Goal: Task Accomplishment & Management: Complete application form

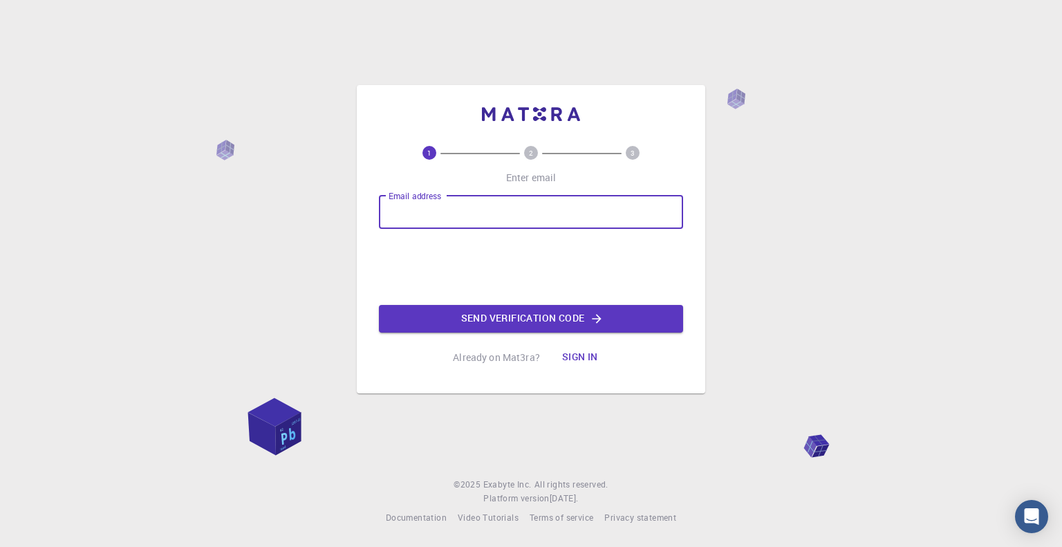
click at [564, 207] on input "Email address" at bounding box center [531, 212] width 304 height 33
type input "dennisgarcia24@aragon.unam.mx"
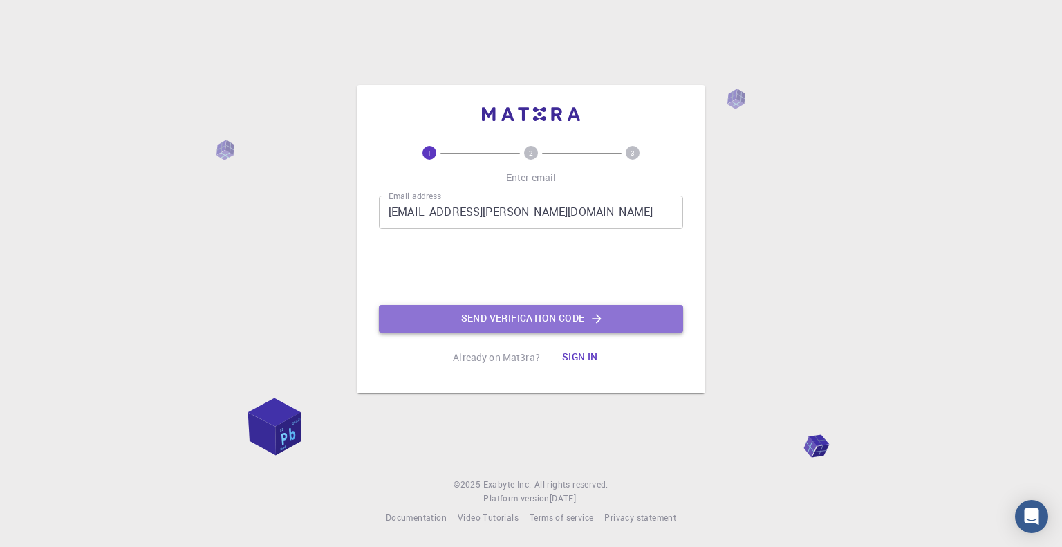
click at [489, 315] on button "Send verification code" at bounding box center [531, 319] width 304 height 28
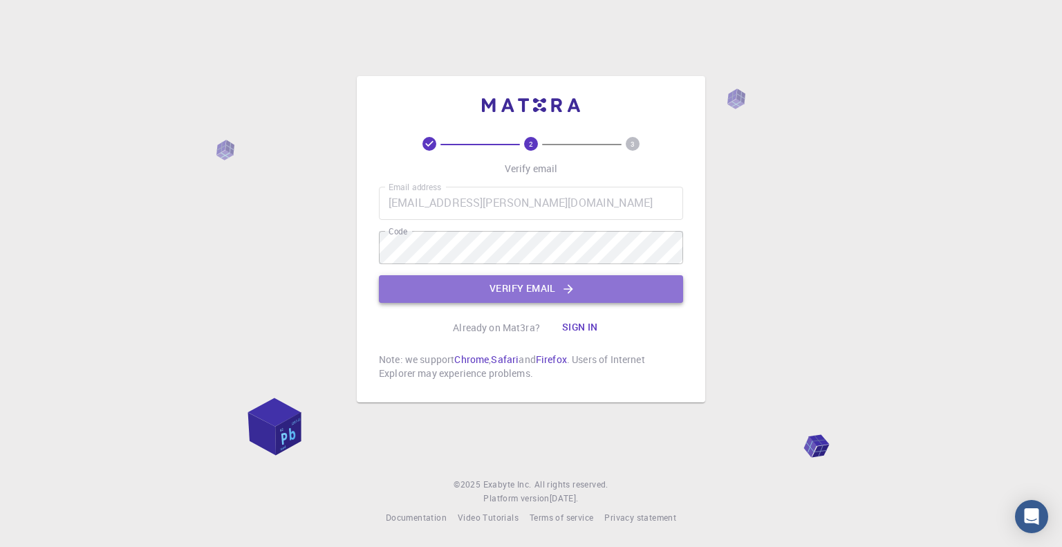
click at [541, 286] on button "Verify email" at bounding box center [531, 289] width 304 height 28
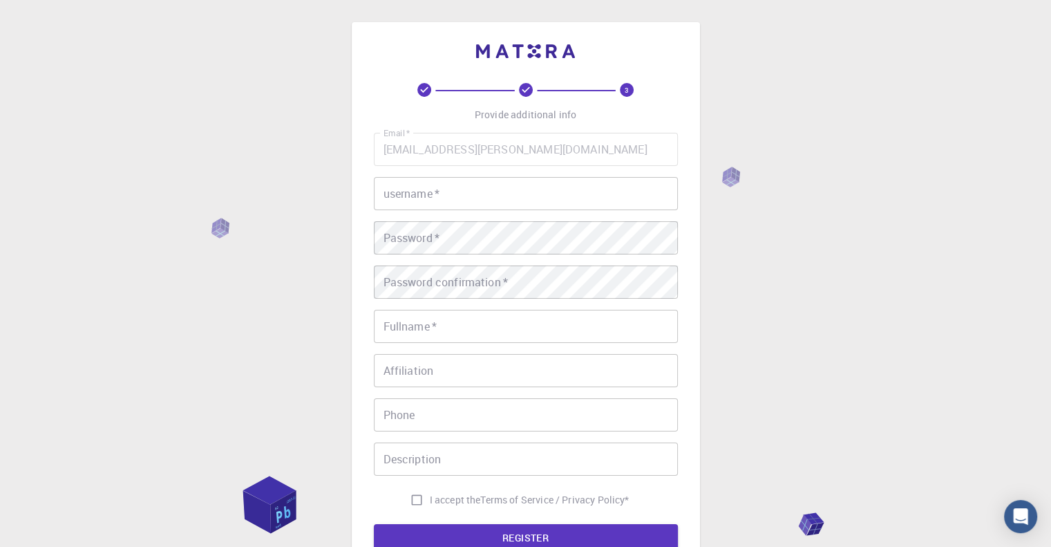
click at [583, 211] on div "Email   * dennisgarcia24@aragon.unam.mx Email   * username   * username   * Pas…" at bounding box center [526, 323] width 304 height 380
click at [583, 202] on input "username   *" at bounding box center [526, 193] width 304 height 33
click at [572, 197] on input "Dennis17" at bounding box center [526, 193] width 304 height 33
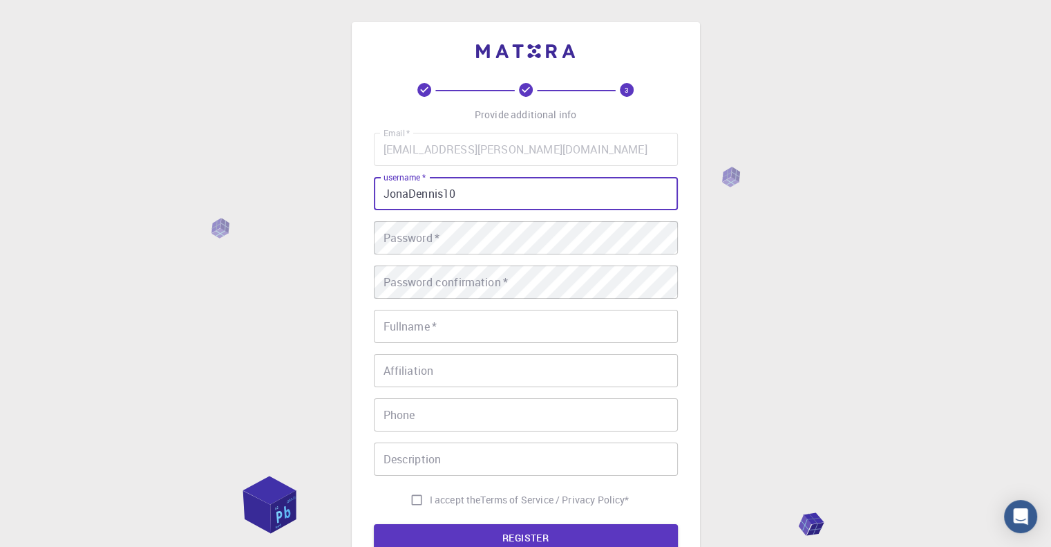
type input "JonaDennis10"
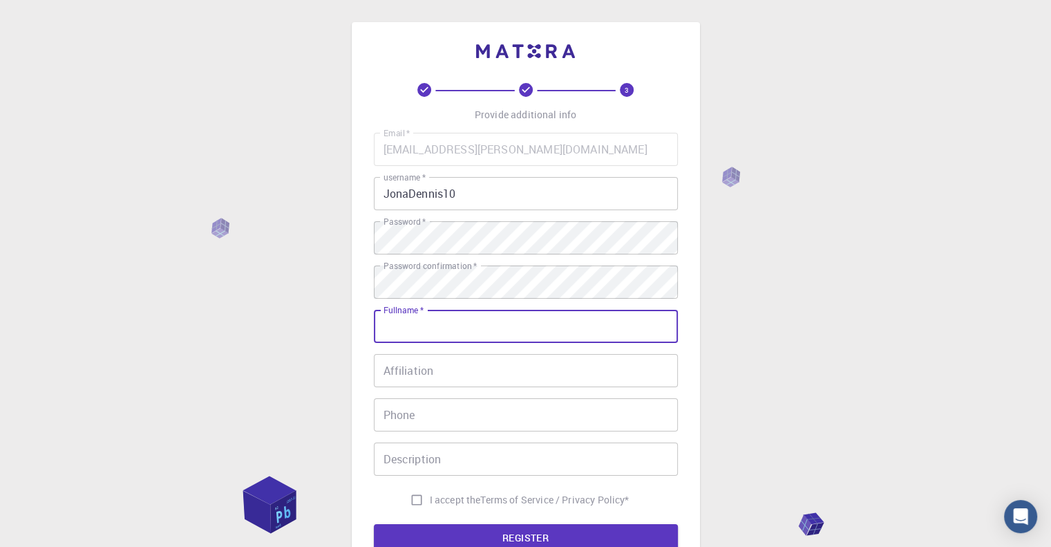
click at [553, 331] on input "Fullname   *" at bounding box center [526, 326] width 304 height 33
type input "Jonathan Garcia Rodriguez"
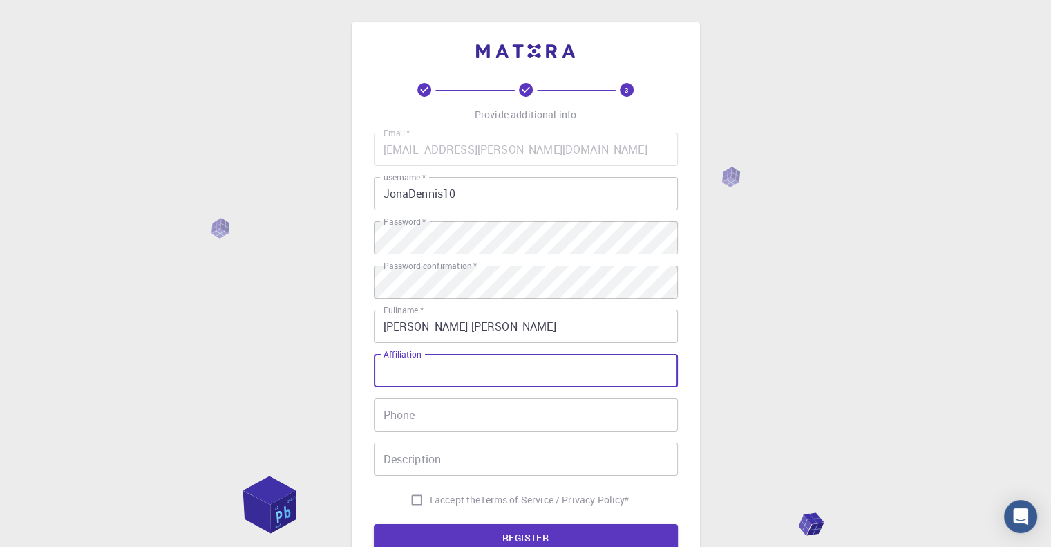
click at [552, 366] on input "Affiliation" at bounding box center [526, 370] width 304 height 33
type input "UNAM"
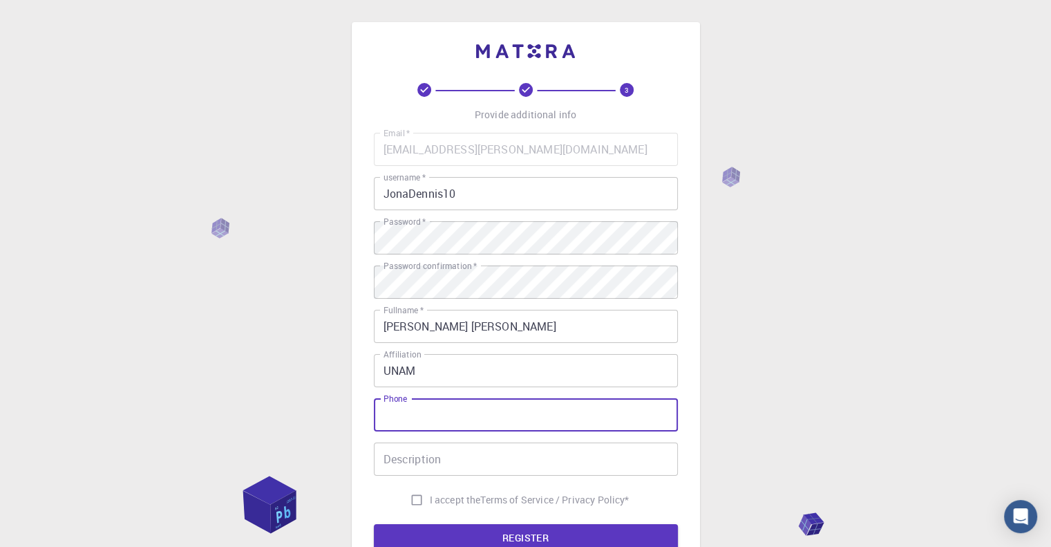
click at [539, 411] on input "Phone" at bounding box center [526, 414] width 304 height 33
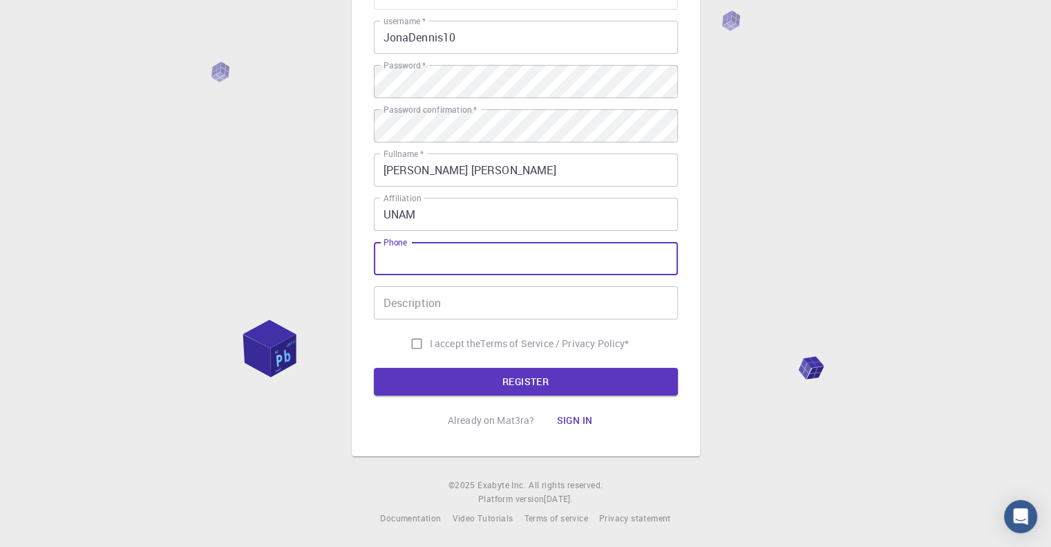
click at [415, 341] on input "I accept the Terms of Service / Privacy Policy *" at bounding box center [417, 343] width 26 height 26
checkbox input "true"
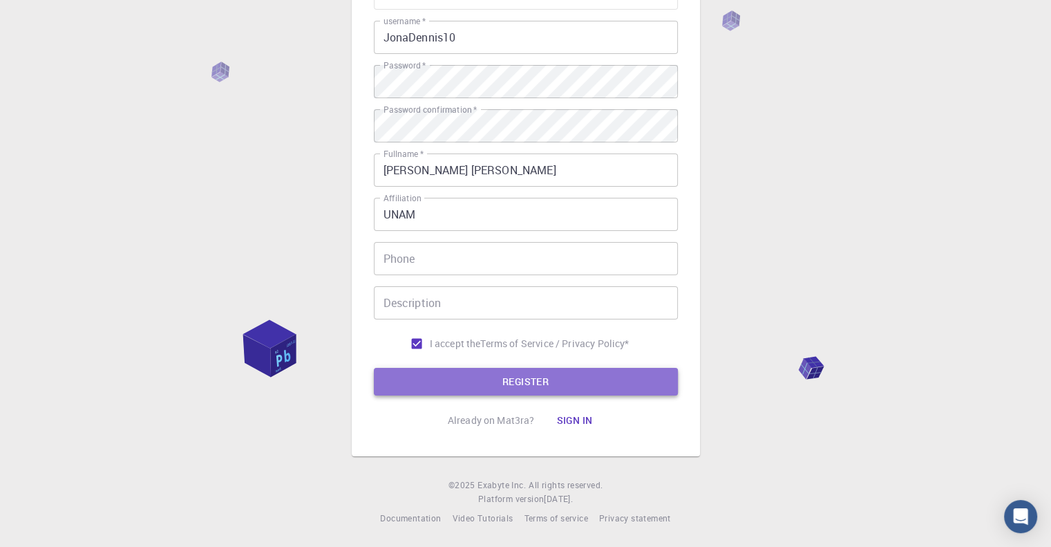
click at [453, 385] on button "REGISTER" at bounding box center [526, 382] width 304 height 28
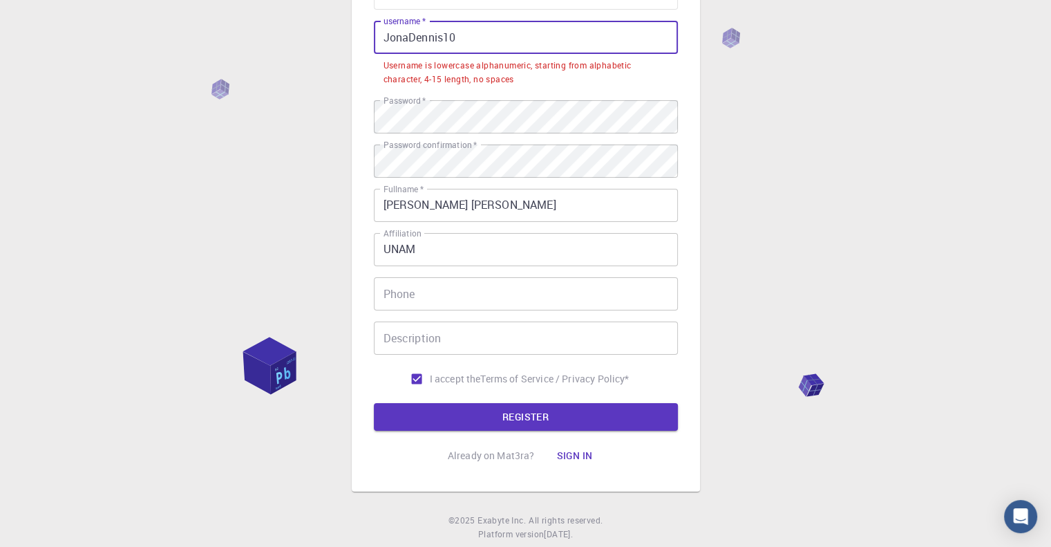
click at [443, 40] on input "JonaDennis10" at bounding box center [526, 37] width 304 height 33
click at [478, 41] on input "JonaDennis10" at bounding box center [526, 37] width 304 height 33
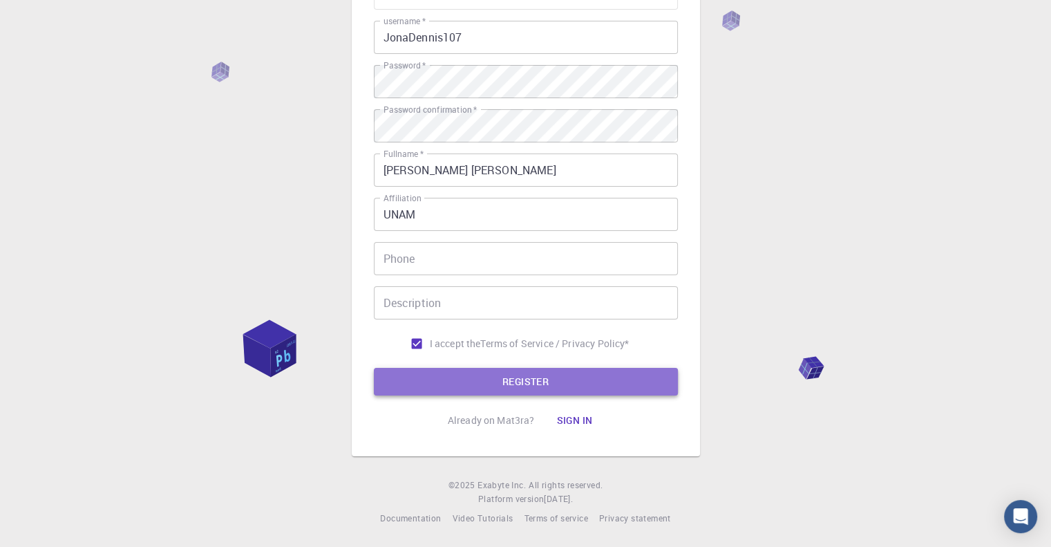
click at [524, 374] on button "REGISTER" at bounding box center [526, 382] width 304 height 28
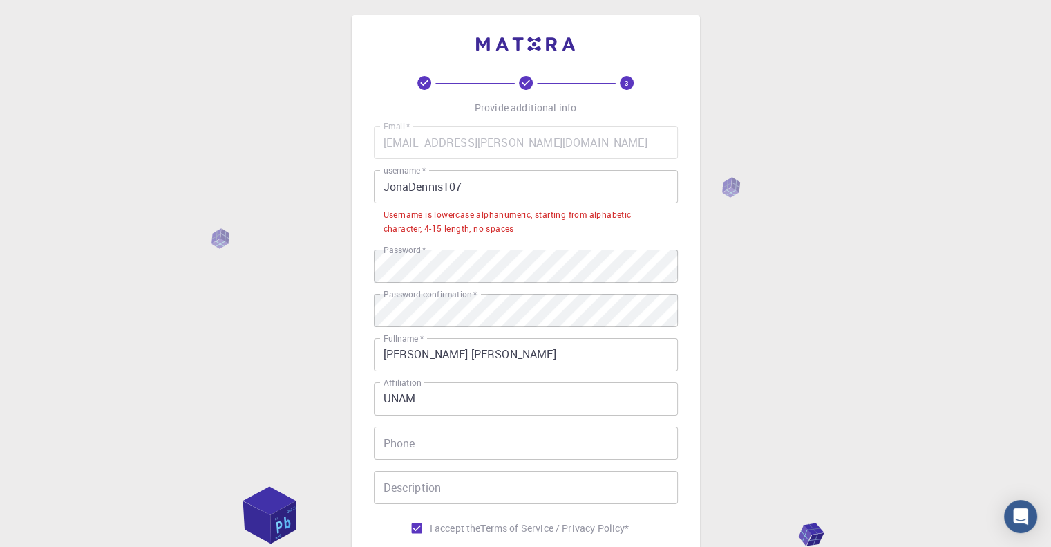
scroll to position [0, 0]
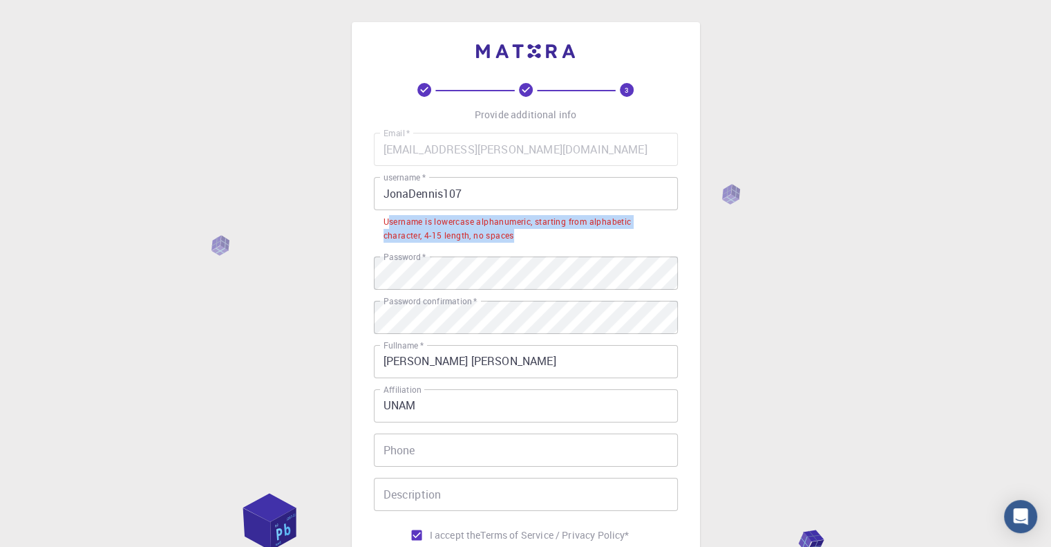
drag, startPoint x: 388, startPoint y: 216, endPoint x: 516, endPoint y: 231, distance: 128.7
click at [516, 231] on div "Username is lowercase alphanumeric, starting from alphabetic character, 4-15 le…" at bounding box center [526, 229] width 285 height 28
drag, startPoint x: 382, startPoint y: 225, endPoint x: 522, endPoint y: 241, distance: 141.9
click at [522, 241] on li "Username is lowercase alphanumeric, starting from alphabetic character, 4-15 le…" at bounding box center [526, 227] width 304 height 35
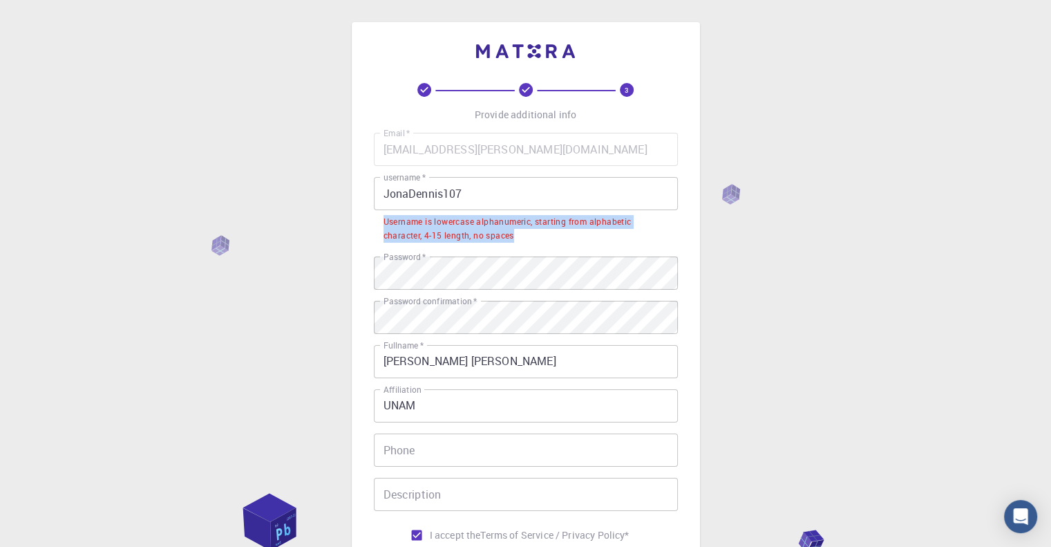
copy div "Username is lowercase alphanumeric, starting from alphabetic character, 4-15 le…"
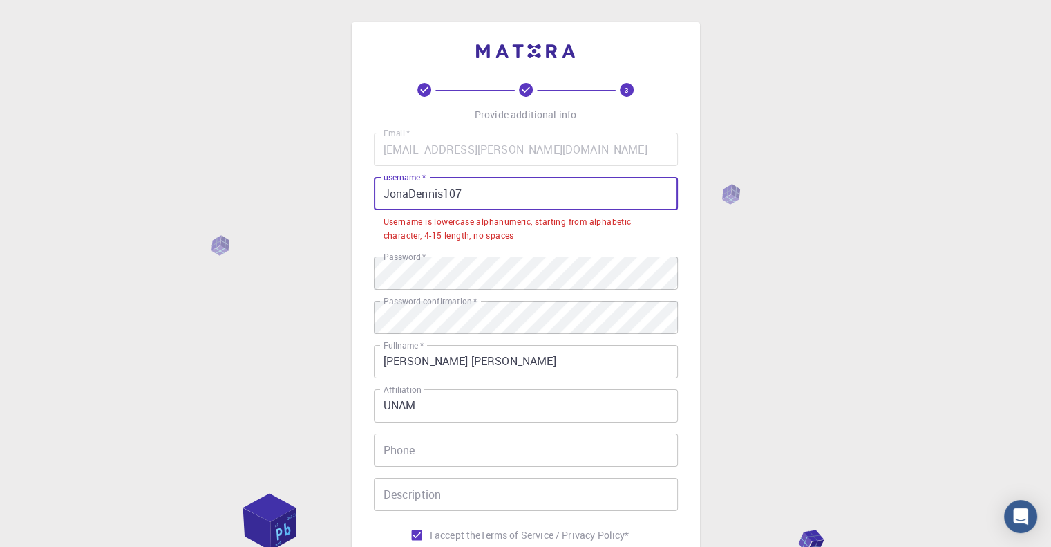
click at [391, 199] on input "JonaDennis107" at bounding box center [526, 193] width 304 height 33
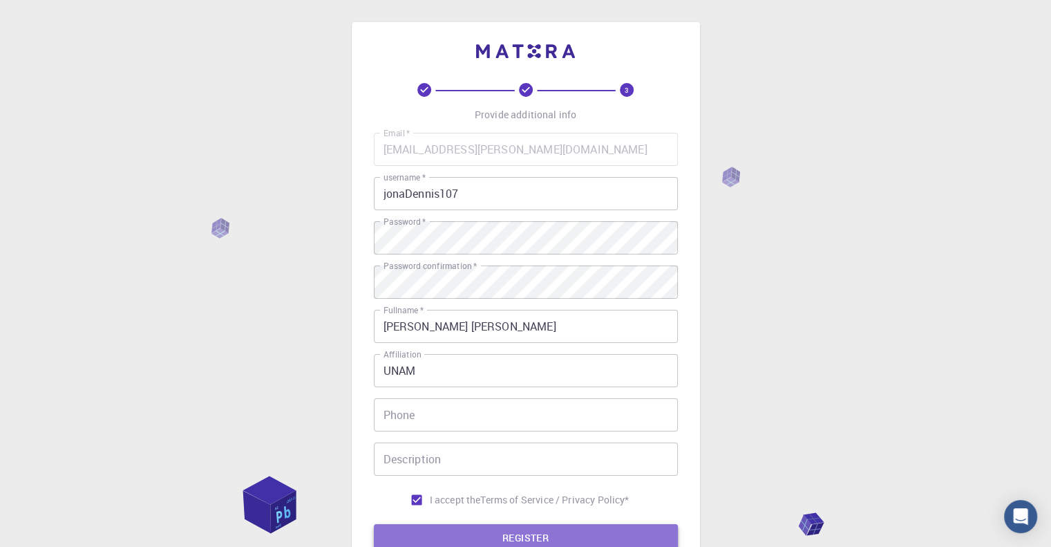
click at [473, 531] on button "REGISTER" at bounding box center [526, 538] width 304 height 28
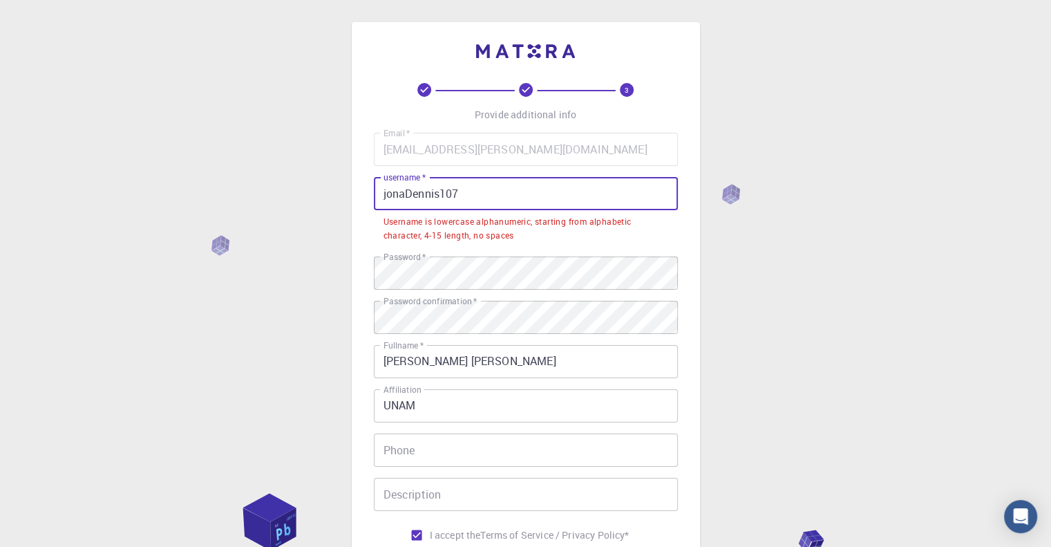
click at [412, 197] on input "jonaDennis107" at bounding box center [526, 193] width 304 height 33
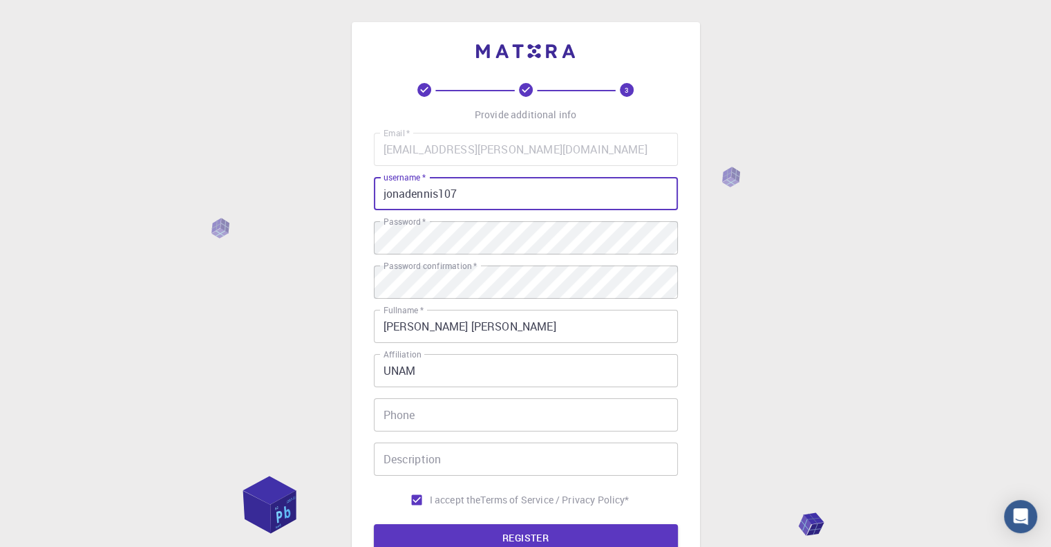
click at [470, 197] on input "jonadennis107" at bounding box center [526, 193] width 304 height 33
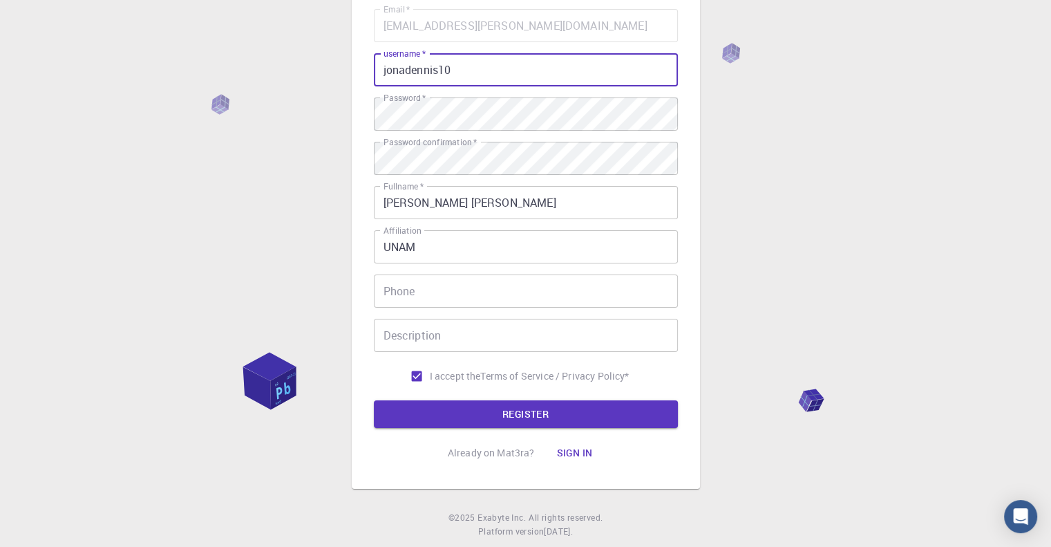
scroll to position [156, 0]
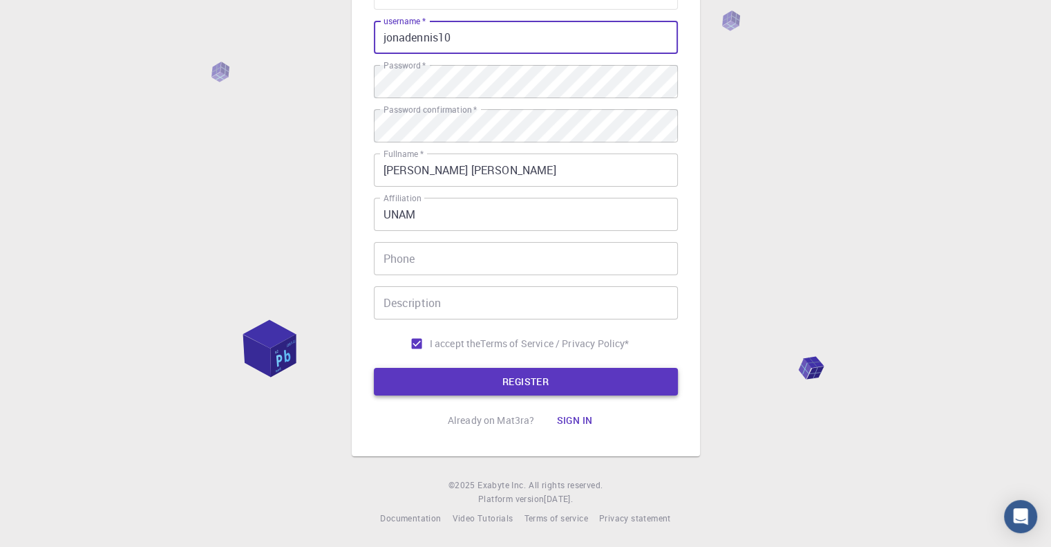
type input "jonadennis10"
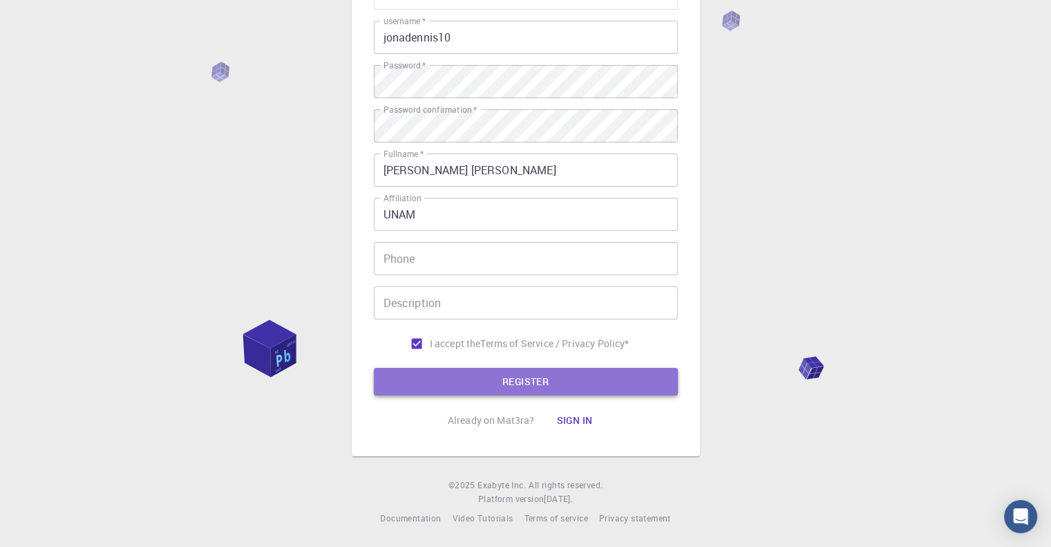
click at [525, 377] on button "REGISTER" at bounding box center [526, 382] width 304 height 28
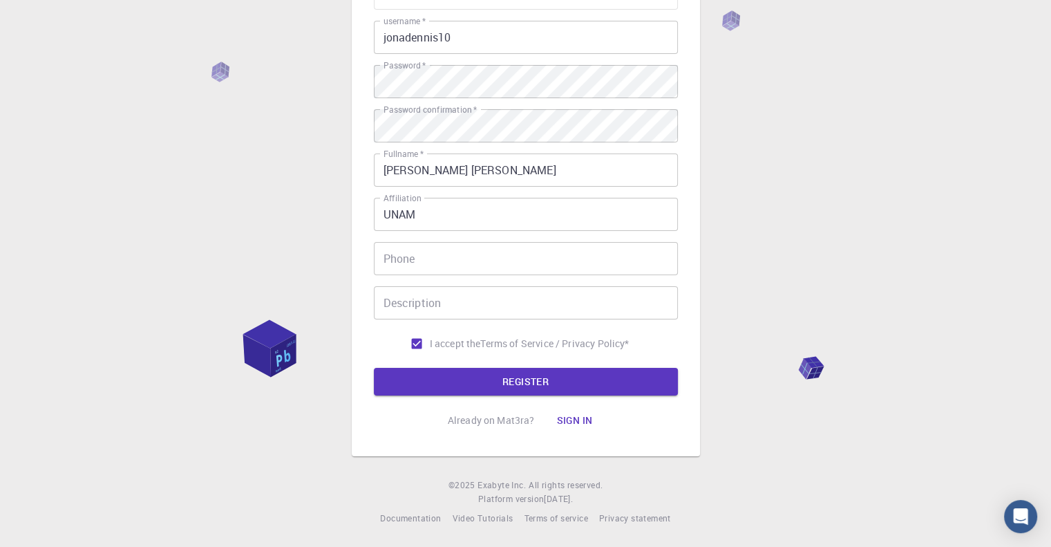
click at [666, 384] on button "REGISTER" at bounding box center [526, 382] width 304 height 28
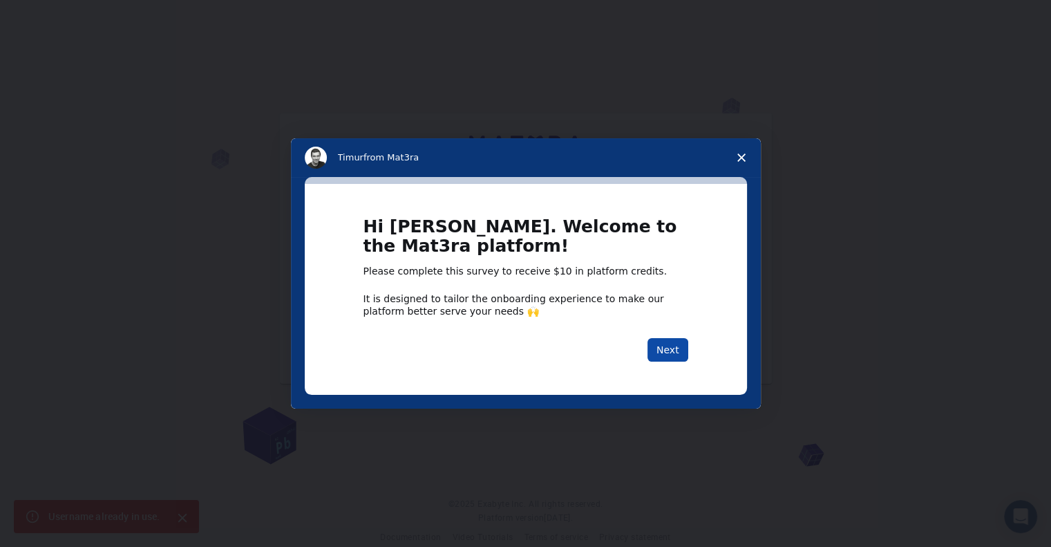
click at [674, 350] on button "Next" at bounding box center [668, 349] width 41 height 23
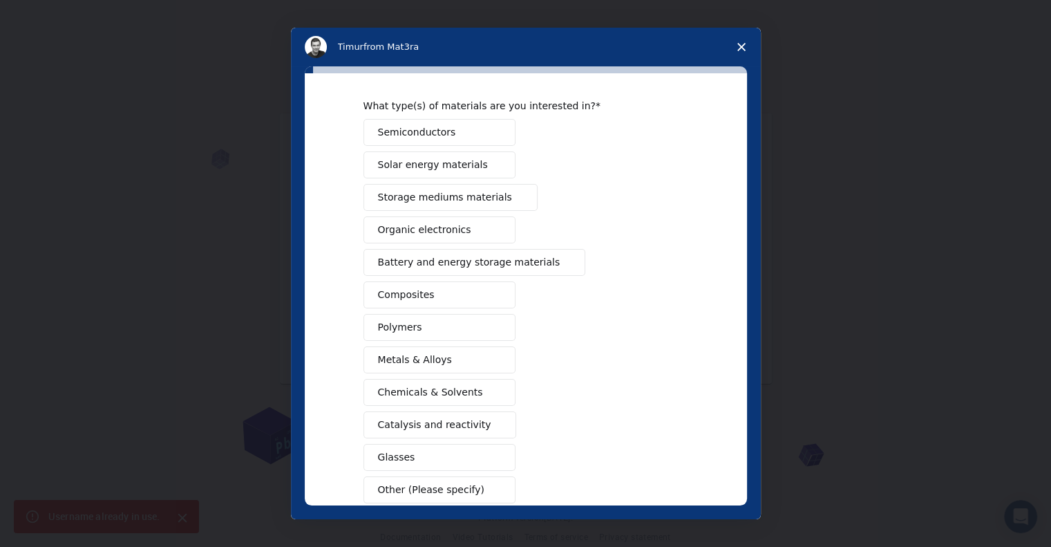
scroll to position [40, 0]
click at [483, 147] on div "Semiconductors Solar energy materials Storage mediums materials Organic electro…" at bounding box center [526, 312] width 325 height 384
click at [483, 135] on button "Semiconductors" at bounding box center [440, 133] width 152 height 27
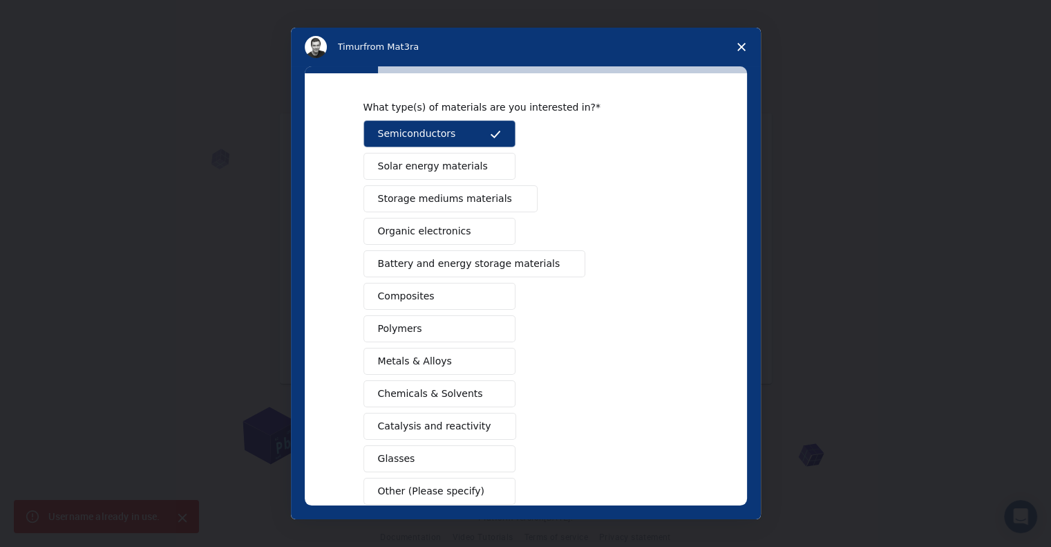
click at [484, 171] on button "Solar energy materials" at bounding box center [440, 166] width 152 height 27
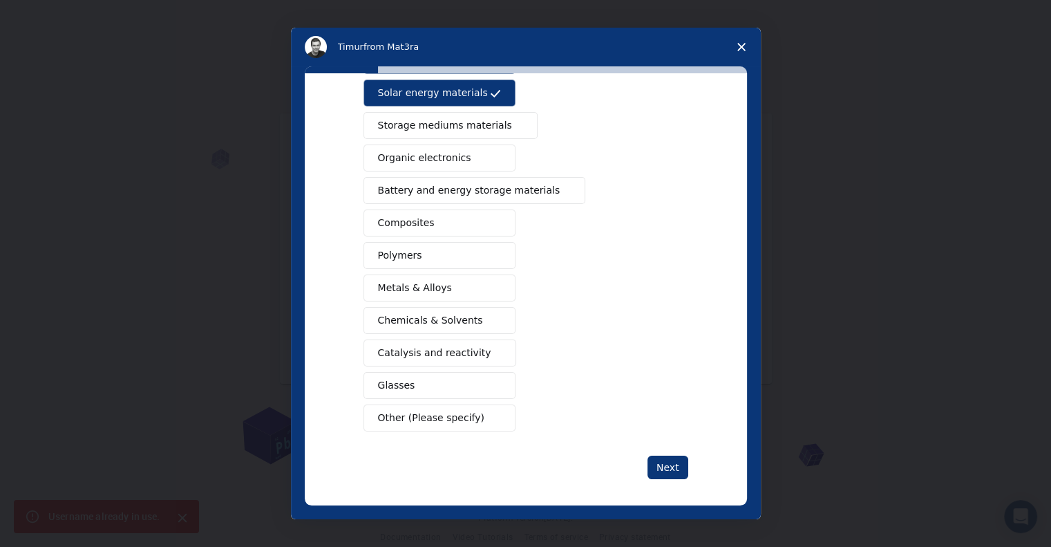
scroll to position [116, 0]
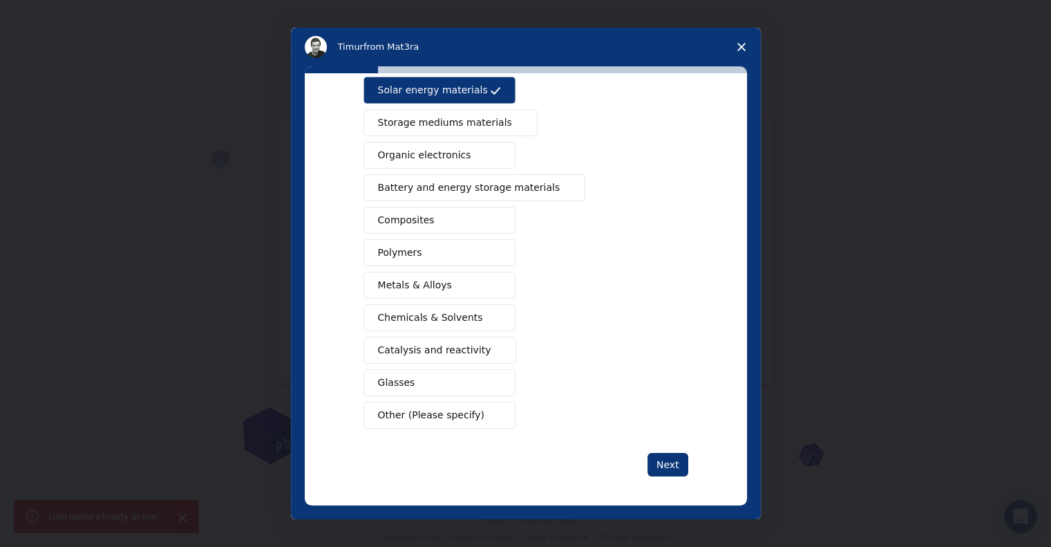
click at [490, 156] on span "Intercom messenger" at bounding box center [495, 155] width 11 height 11
click at [490, 221] on span "Intercom messenger" at bounding box center [495, 220] width 11 height 11
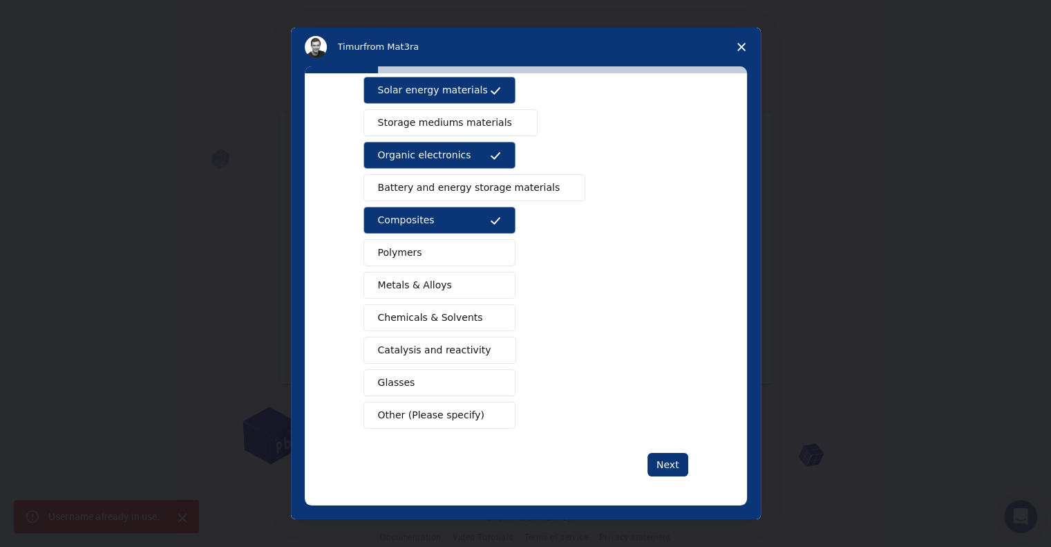
click at [485, 245] on button "Polymers" at bounding box center [440, 252] width 152 height 27
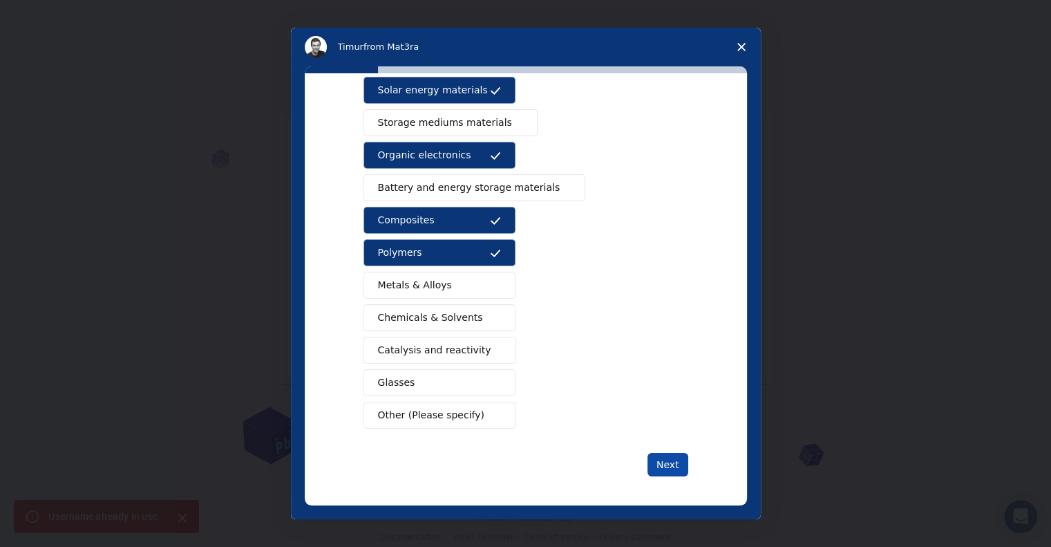
click at [668, 456] on button "Next" at bounding box center [668, 464] width 41 height 23
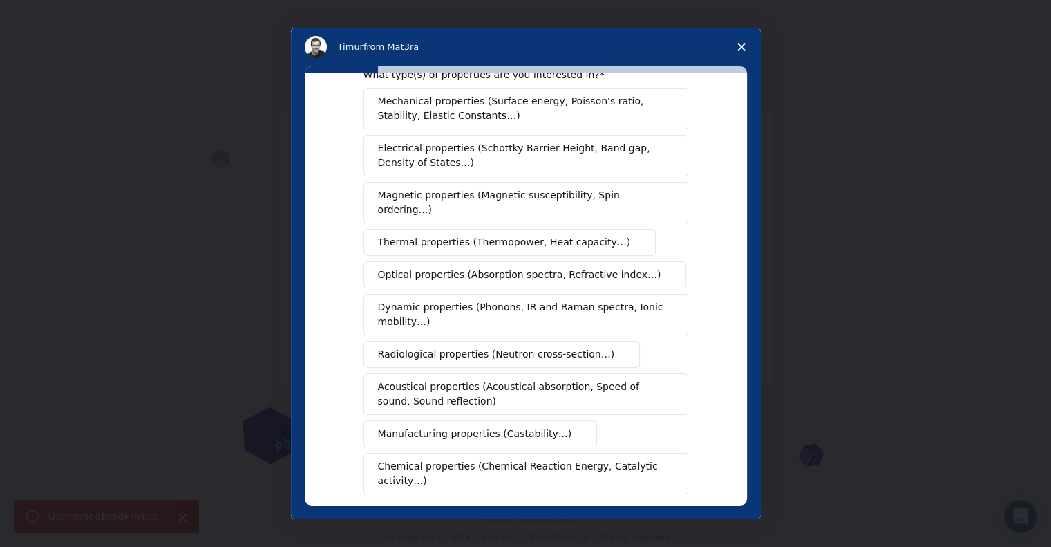
scroll to position [39, 0]
click at [553, 115] on span "Mechanical properties (Surface energy, Poisson's ratio, Stability, Elastic Cons…" at bounding box center [522, 107] width 288 height 29
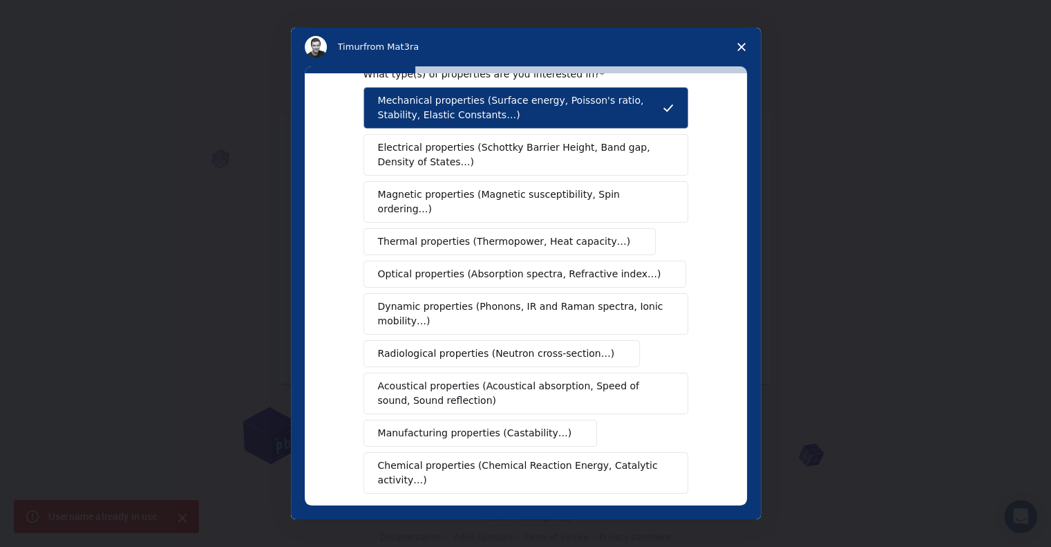
click at [558, 152] on span "Electrical properties (Schottky Barrier Height, Band gap, Density of States…)" at bounding box center [522, 154] width 288 height 29
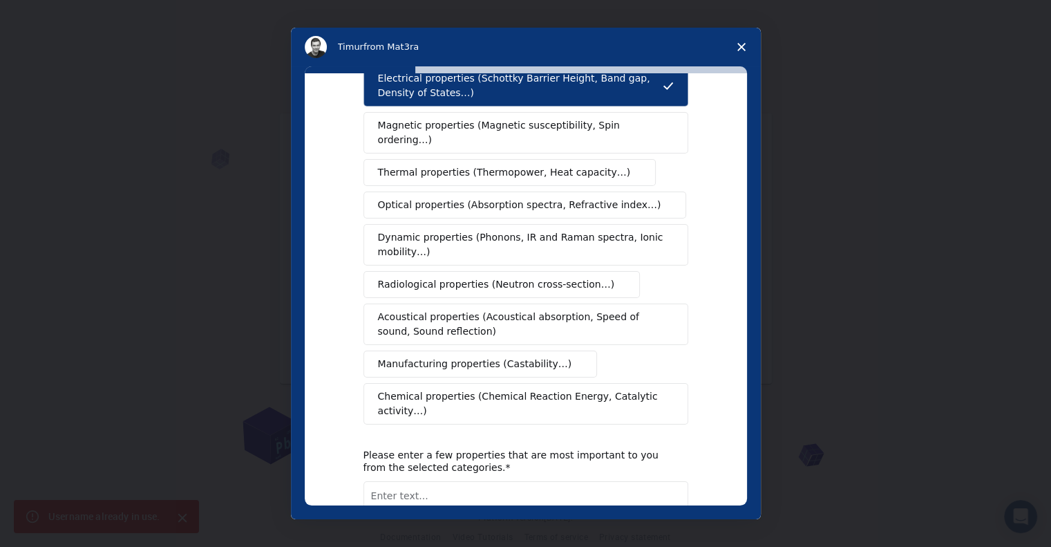
scroll to position [113, 0]
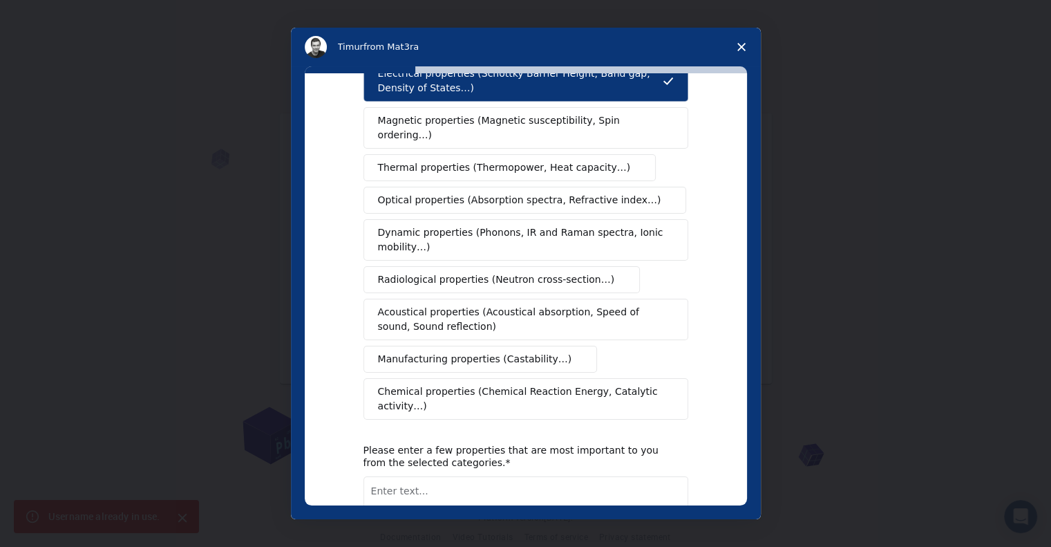
click at [547, 160] on span "Thermal properties (Thermopower, Heat capacity…)" at bounding box center [504, 167] width 253 height 15
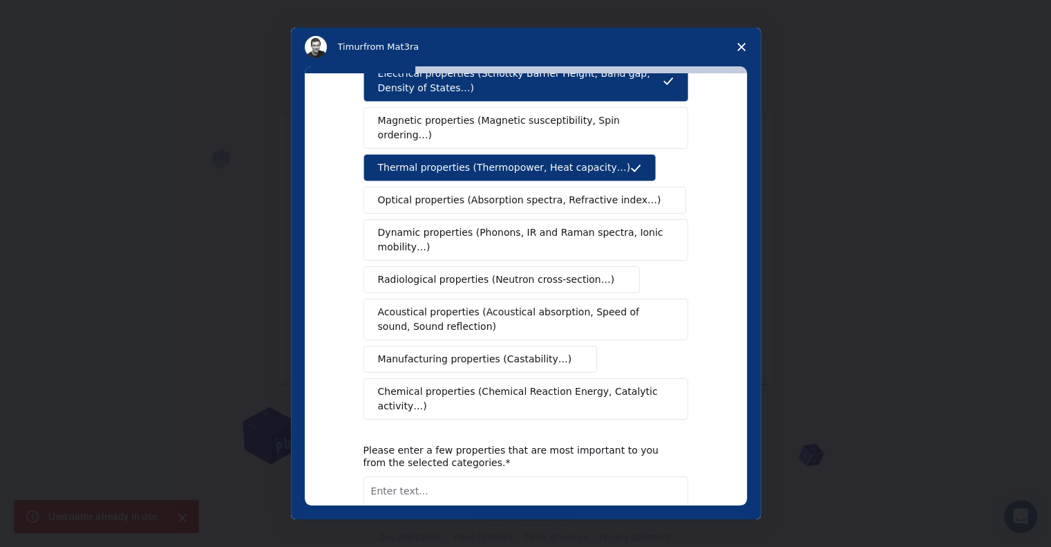
click at [550, 225] on span "Dynamic properties (Phonons, IR and Raman spectra, Ionic mobility…)" at bounding box center [521, 239] width 287 height 29
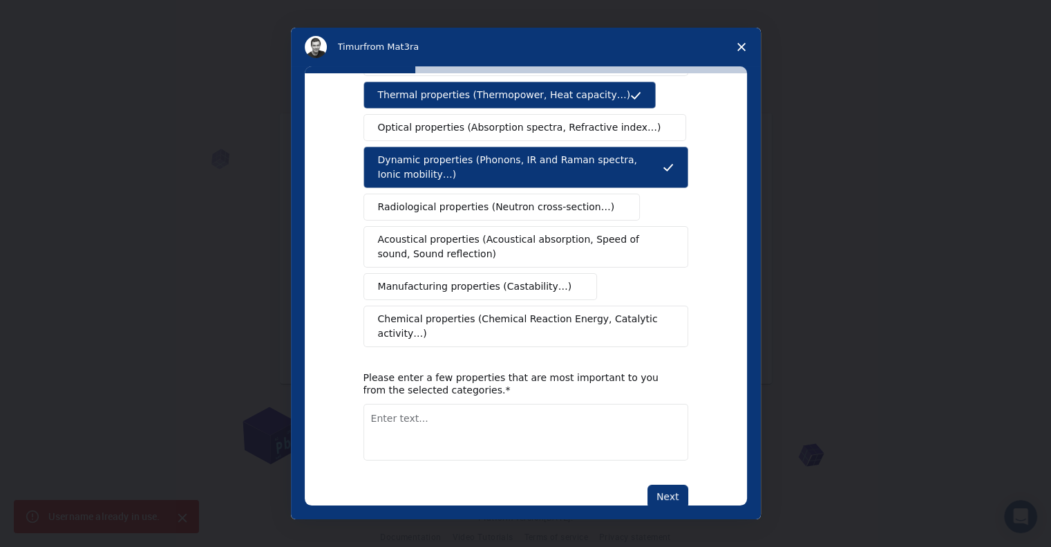
scroll to position [188, 0]
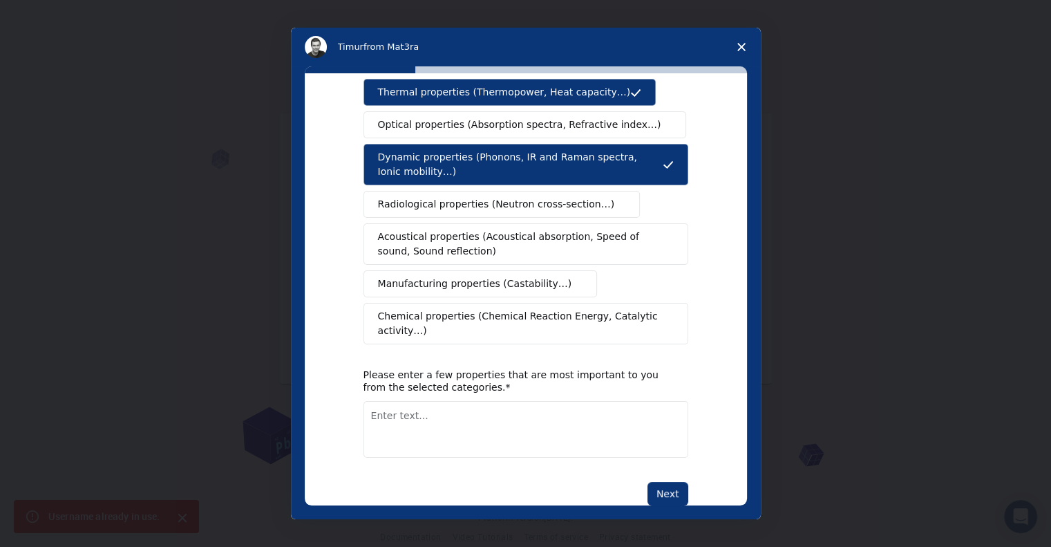
click at [572, 279] on span "Intercom messenger" at bounding box center [577, 284] width 11 height 11
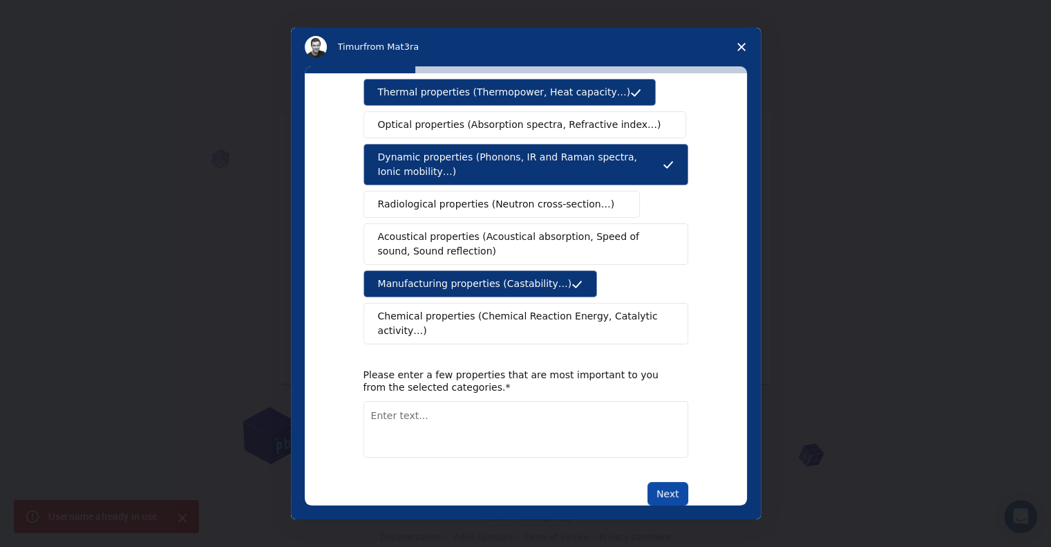
click at [650, 482] on button "Next" at bounding box center [668, 493] width 41 height 23
click at [590, 401] on textarea "Enter text..." at bounding box center [526, 429] width 325 height 57
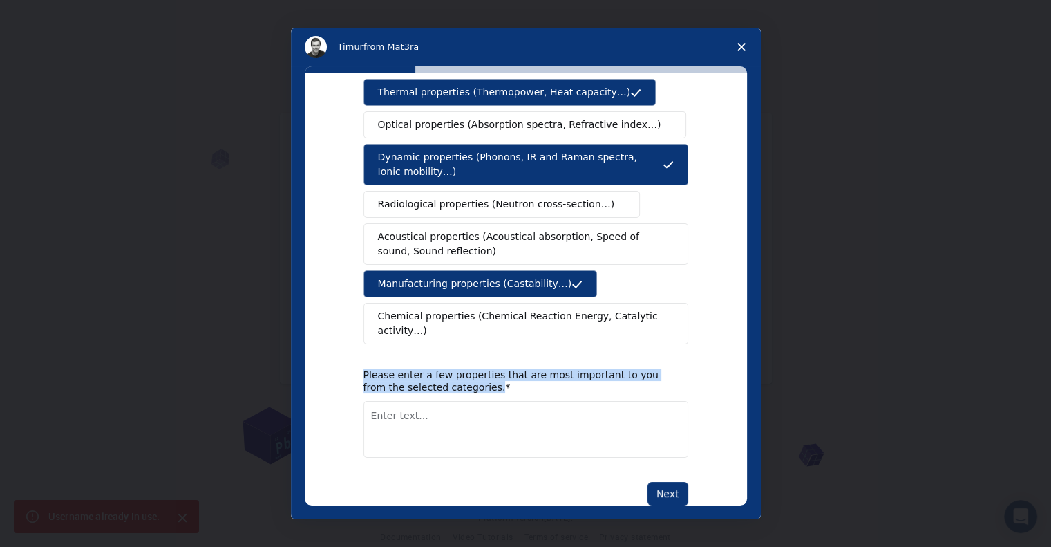
drag, startPoint x: 357, startPoint y: 338, endPoint x: 444, endPoint y: 353, distance: 88.4
click at [444, 353] on div "What type(s) of properties are you interested in? Mechanical properties (Surfac…" at bounding box center [526, 289] width 442 height 432
copy div "Please enter a few properties that are most important to you from the selected …"
click at [478, 401] on textarea "Enter text..." at bounding box center [526, 429] width 325 height 57
paste textarea "Strength"
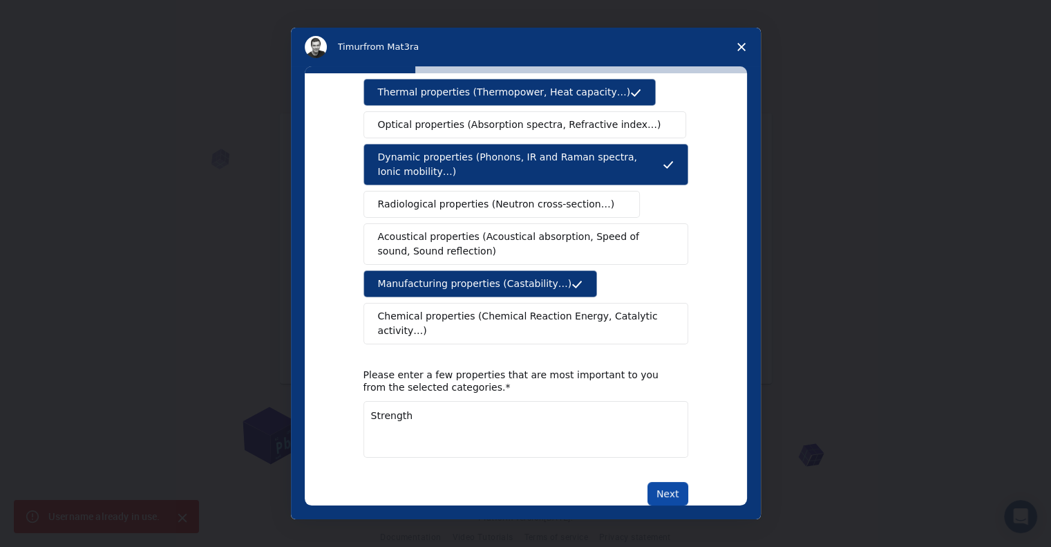
type textarea "Strength"
click at [680, 482] on button "Next" at bounding box center [668, 493] width 41 height 23
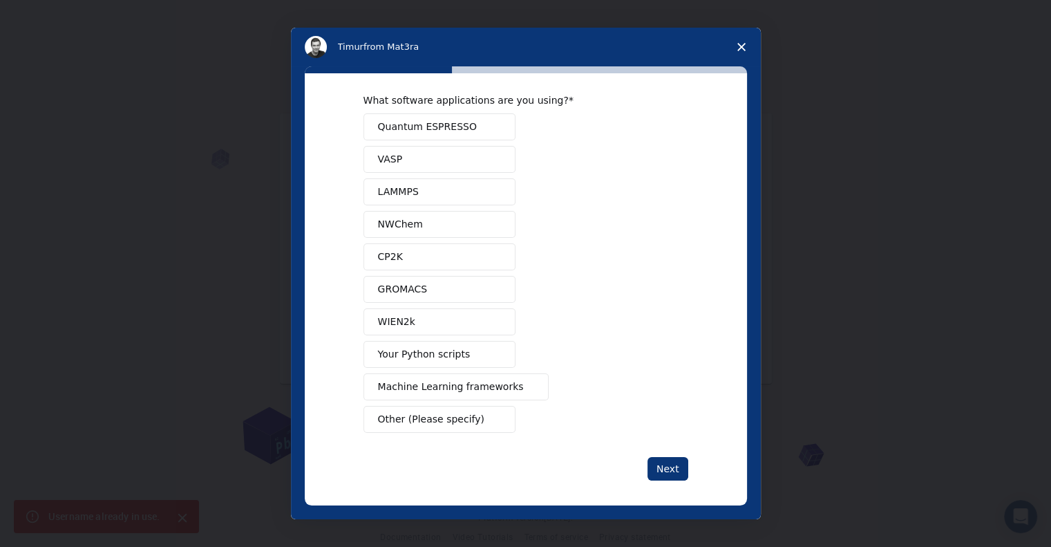
scroll to position [17, 0]
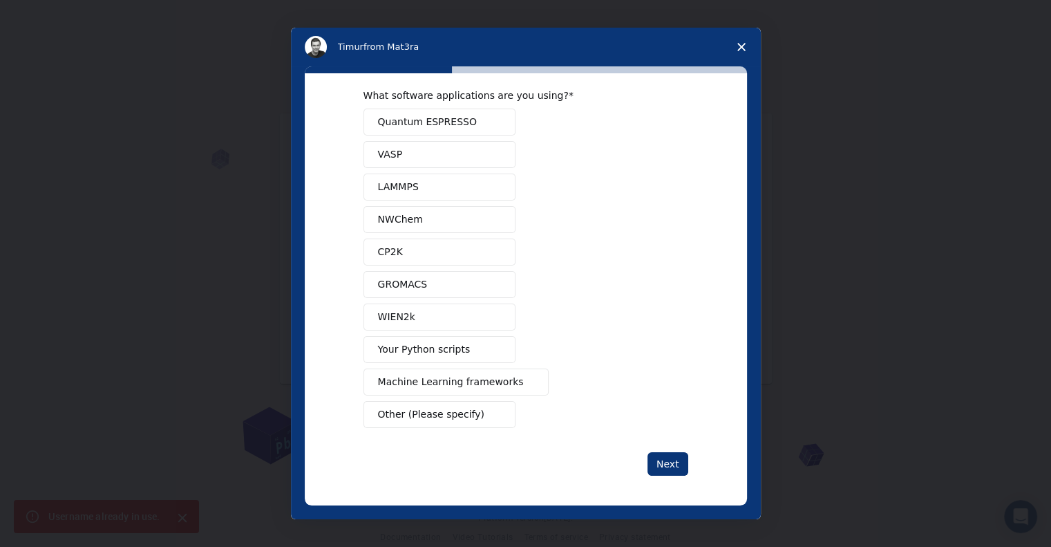
click at [467, 349] on button "Your Python scripts" at bounding box center [440, 349] width 152 height 27
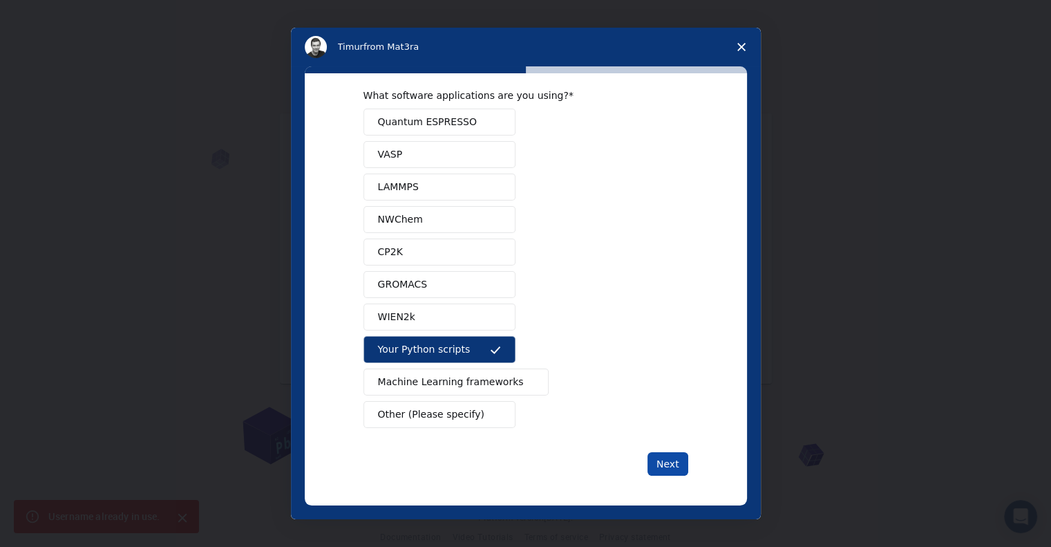
click at [655, 464] on button "Next" at bounding box center [668, 463] width 41 height 23
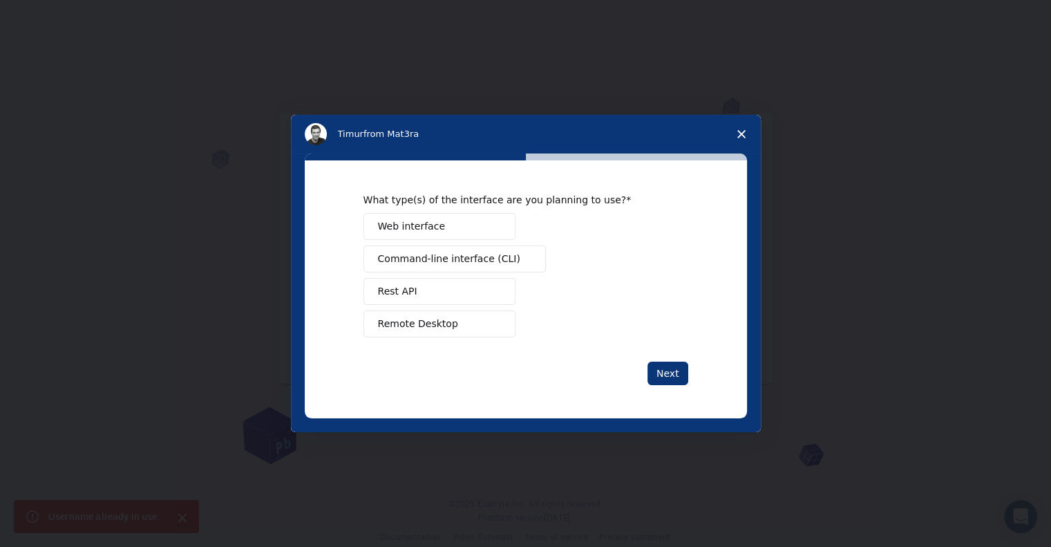
scroll to position [0, 0]
click at [506, 222] on button "Web interface" at bounding box center [440, 226] width 152 height 27
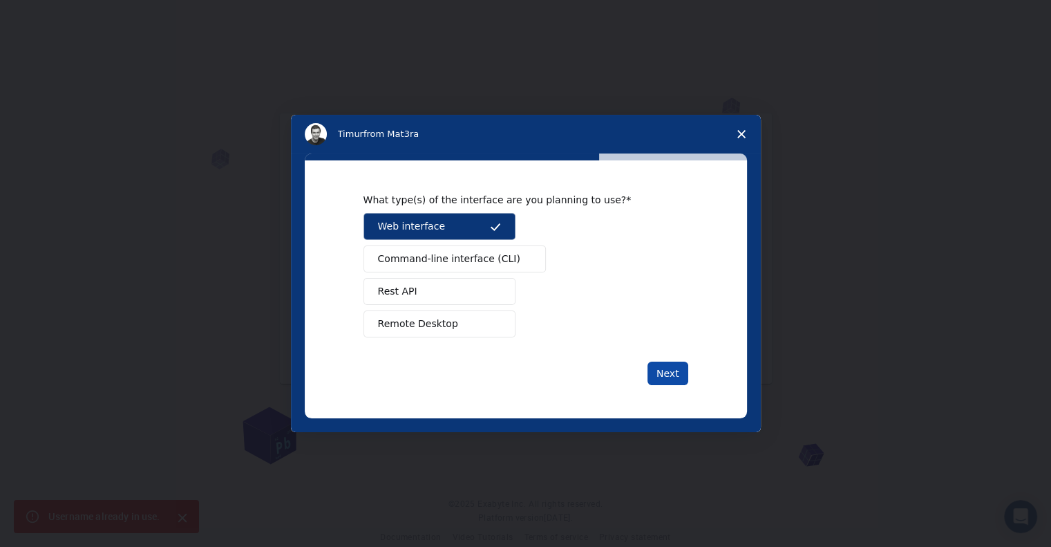
click at [655, 361] on button "Next" at bounding box center [668, 372] width 41 height 23
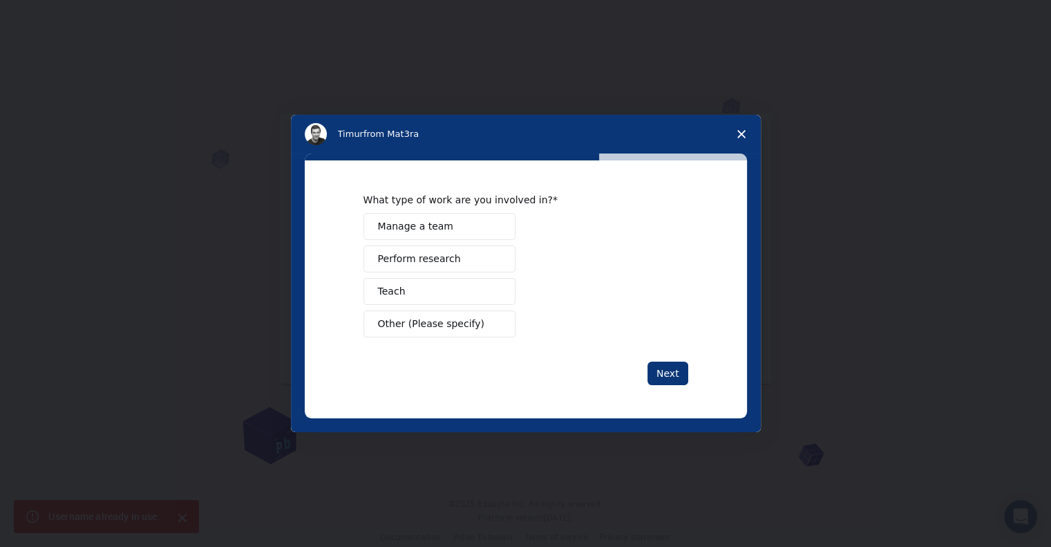
click at [487, 303] on button "Teach" at bounding box center [440, 291] width 152 height 27
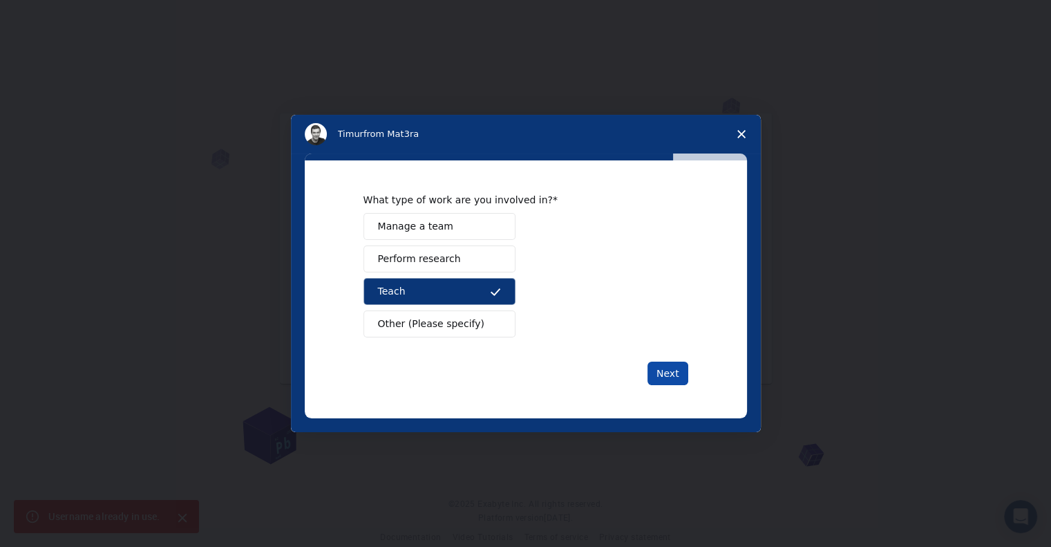
click at [665, 376] on button "Next" at bounding box center [668, 372] width 41 height 23
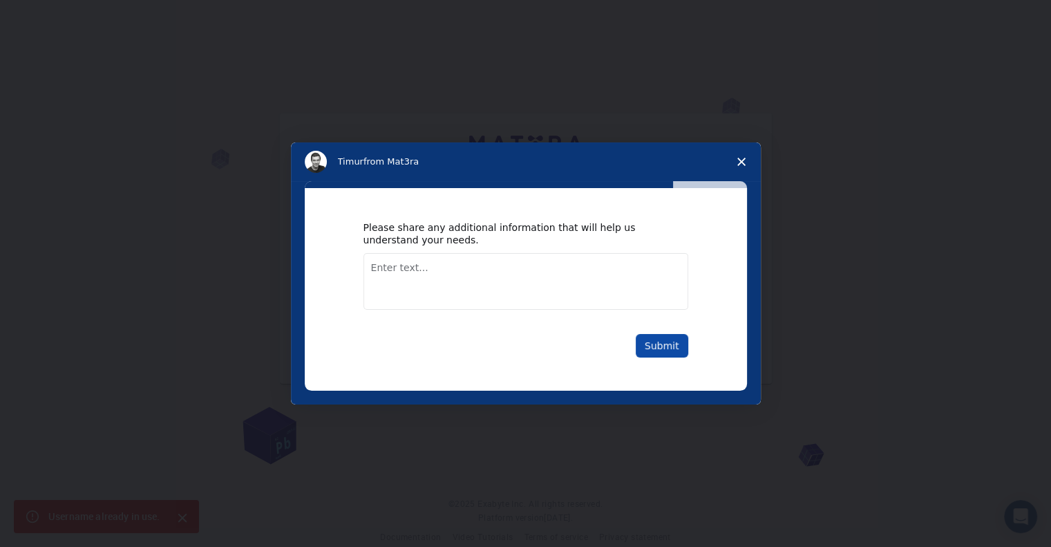
click at [657, 344] on button "Submit" at bounding box center [662, 345] width 53 height 23
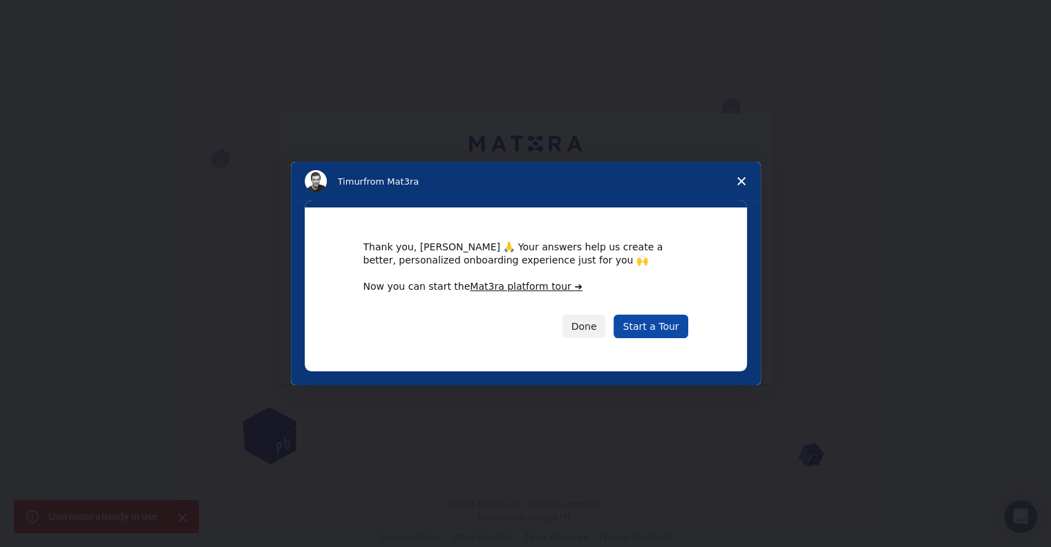
click at [657, 326] on link "Start a Tour" at bounding box center [651, 325] width 74 height 23
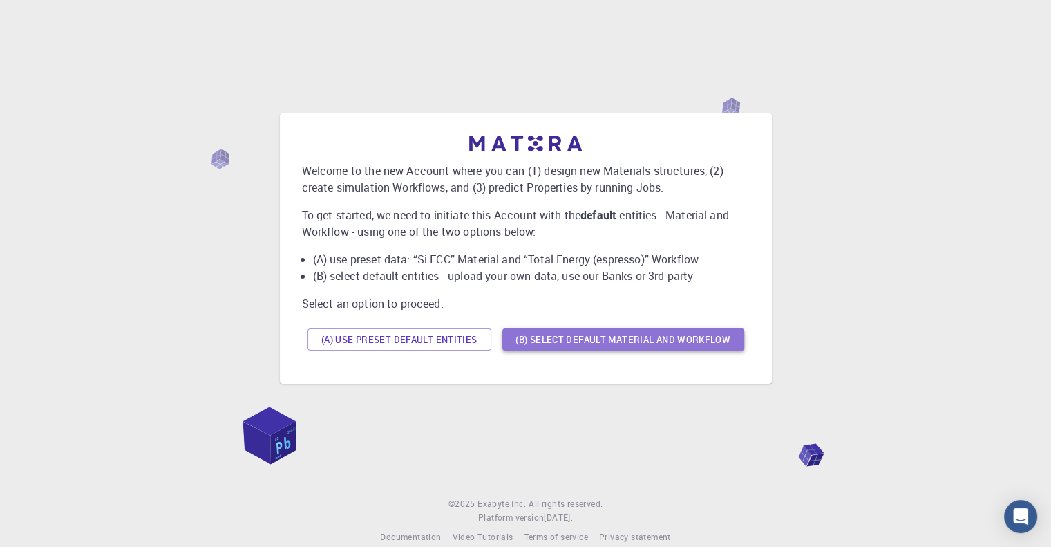
click at [581, 333] on button "(B) Select default material and workflow" at bounding box center [623, 339] width 242 height 22
click at [456, 345] on button "(A) Use preset default entities" at bounding box center [400, 339] width 184 height 22
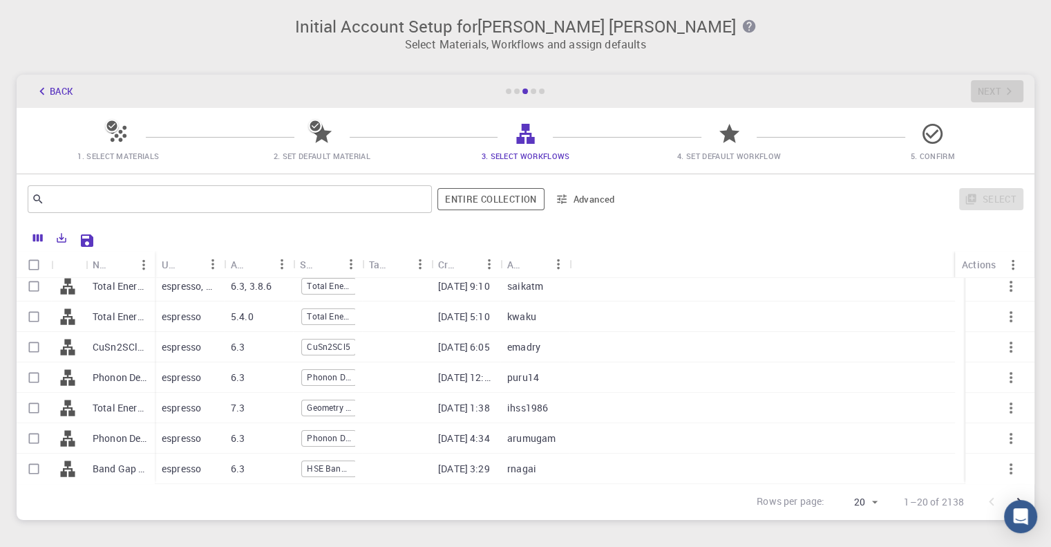
scroll to position [80, 0]
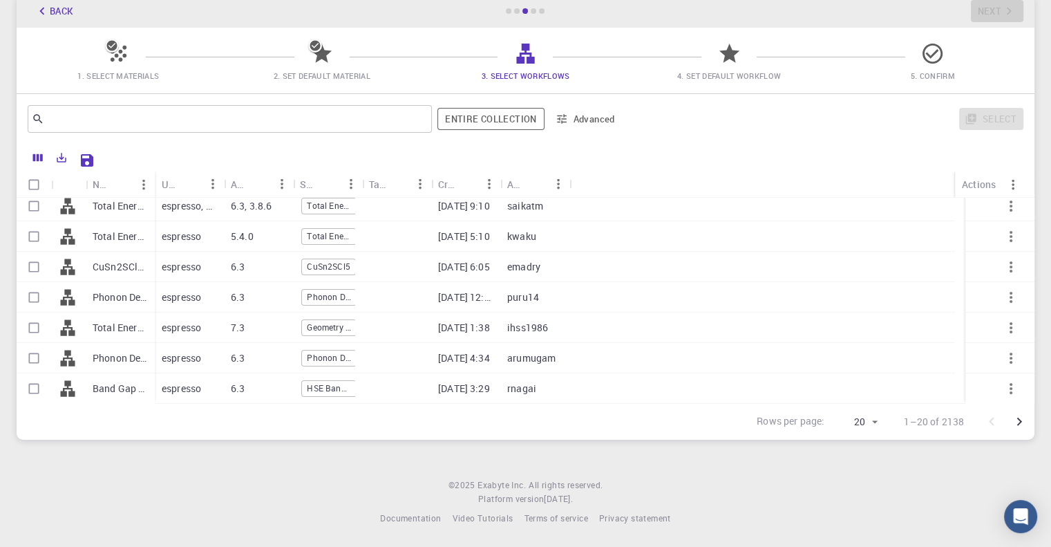
click at [435, 379] on div "09-06-2025 3:29" at bounding box center [465, 388] width 69 height 30
checkbox input "true"
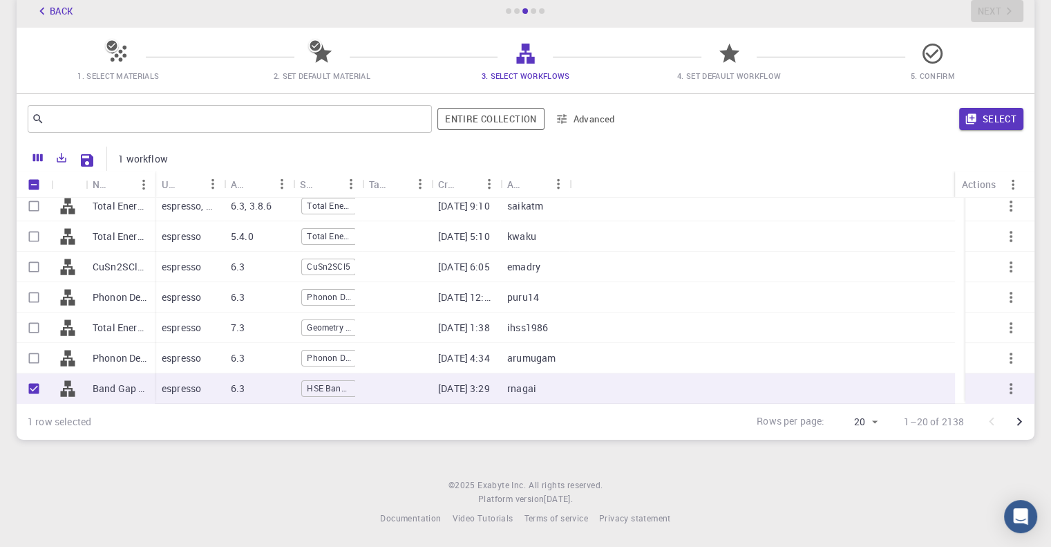
click at [435, 379] on div "09-06-2025 3:29" at bounding box center [465, 388] width 69 height 30
checkbox input "false"
click at [435, 379] on div "09-06-2025 3:29" at bounding box center [465, 388] width 69 height 30
checkbox input "true"
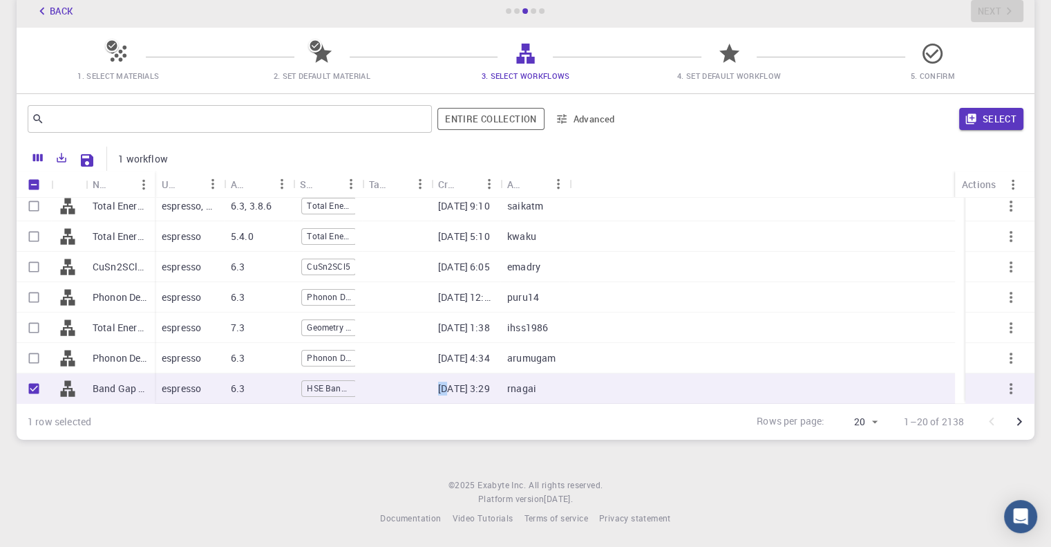
checkbox input "true"
click at [416, 384] on div at bounding box center [396, 388] width 69 height 30
checkbox input "false"
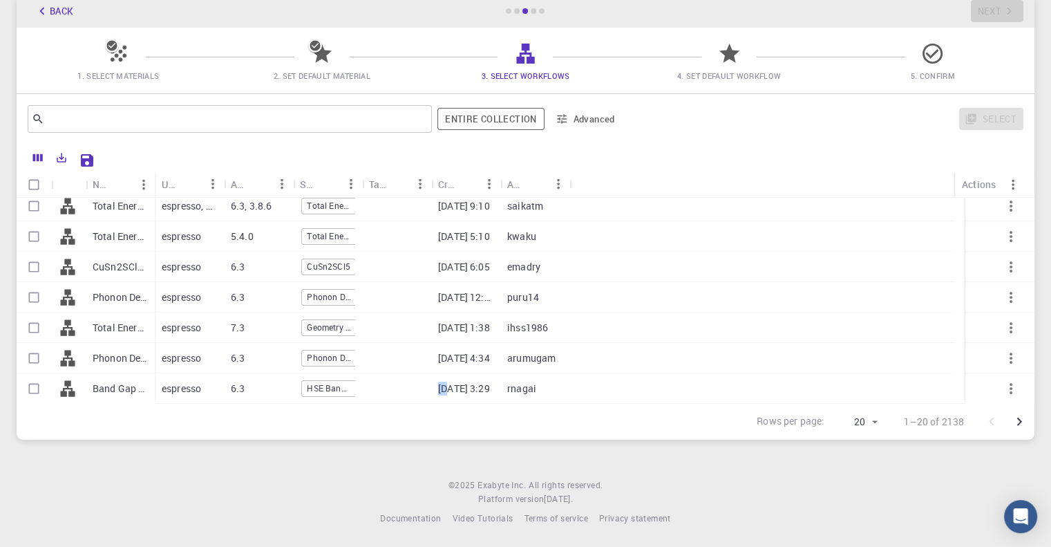
click at [416, 384] on div at bounding box center [396, 388] width 69 height 30
checkbox input "true"
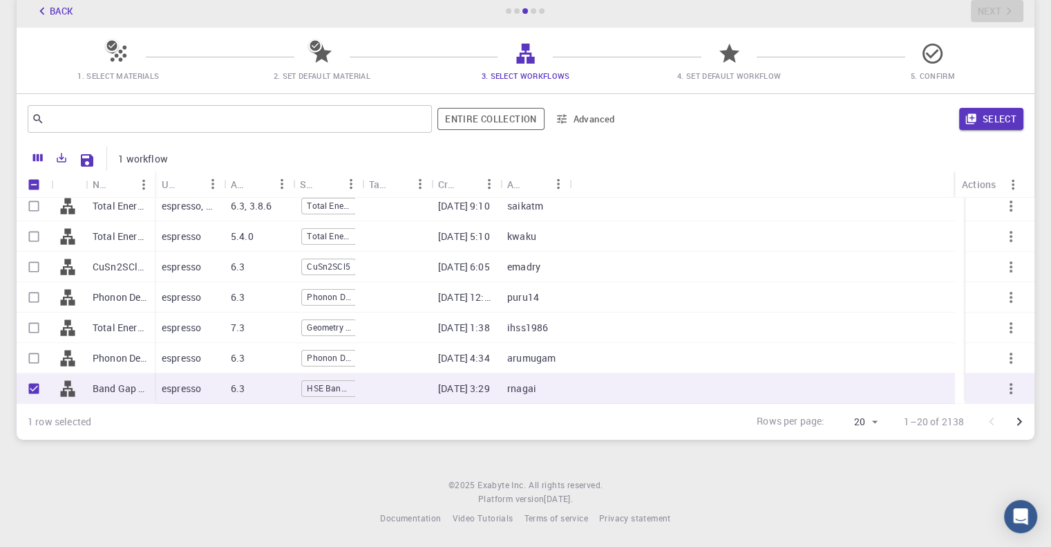
click at [416, 384] on div at bounding box center [396, 388] width 69 height 30
checkbox input "false"
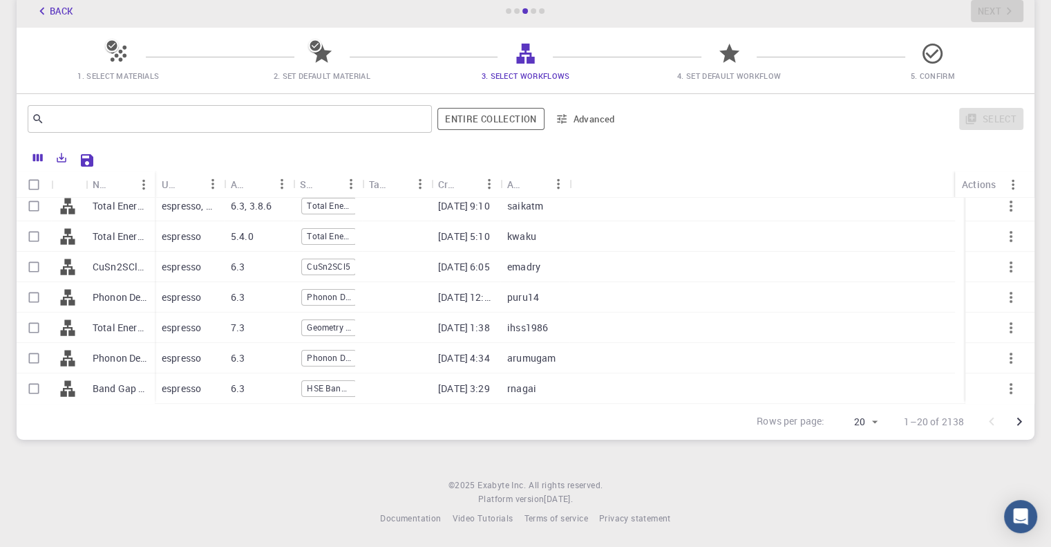
click at [505, 390] on div "rnagai" at bounding box center [534, 388] width 69 height 30
checkbox input "true"
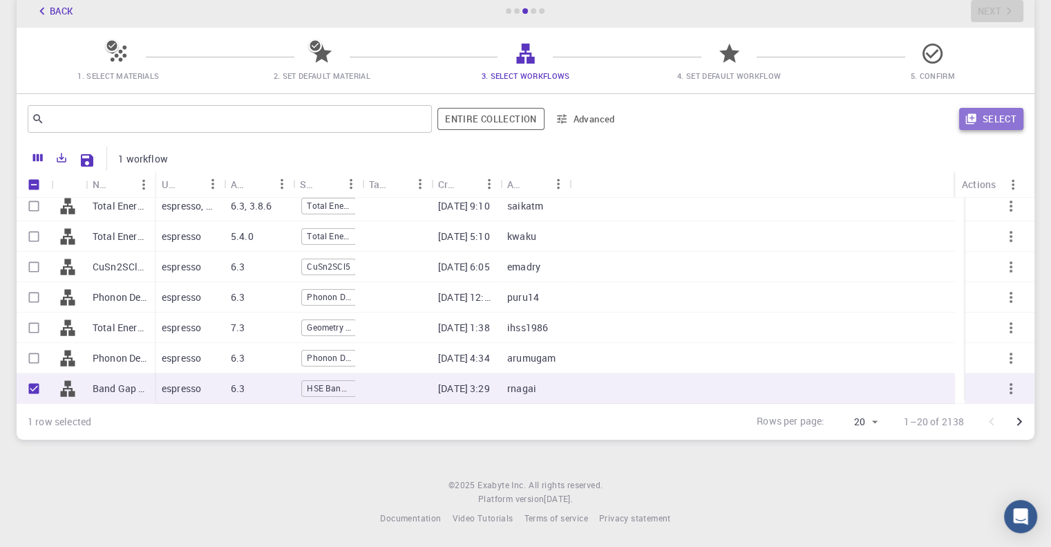
click at [981, 118] on button "Select" at bounding box center [991, 119] width 64 height 22
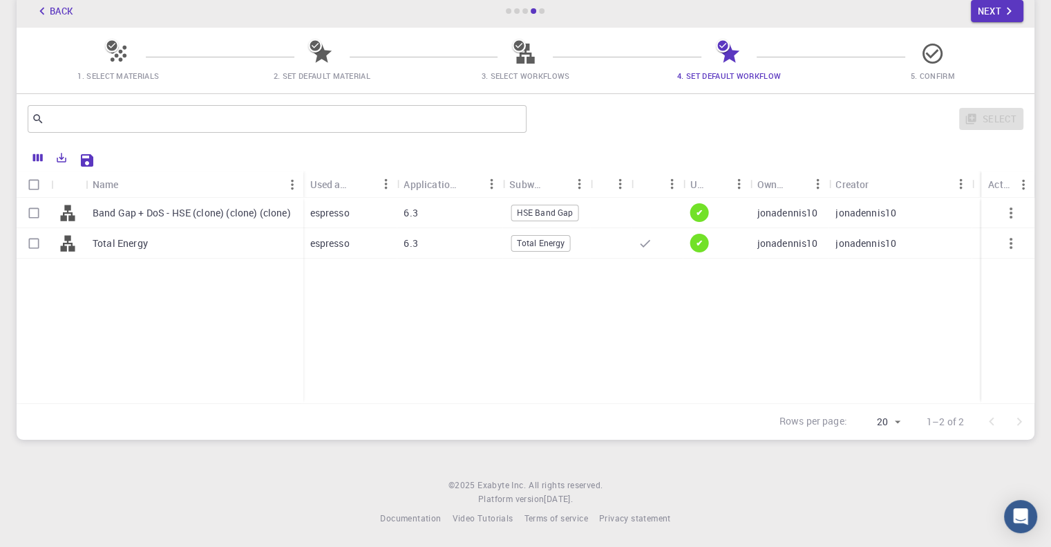
click at [789, 216] on p "jonadennis10" at bounding box center [787, 213] width 61 height 14
checkbox input "true"
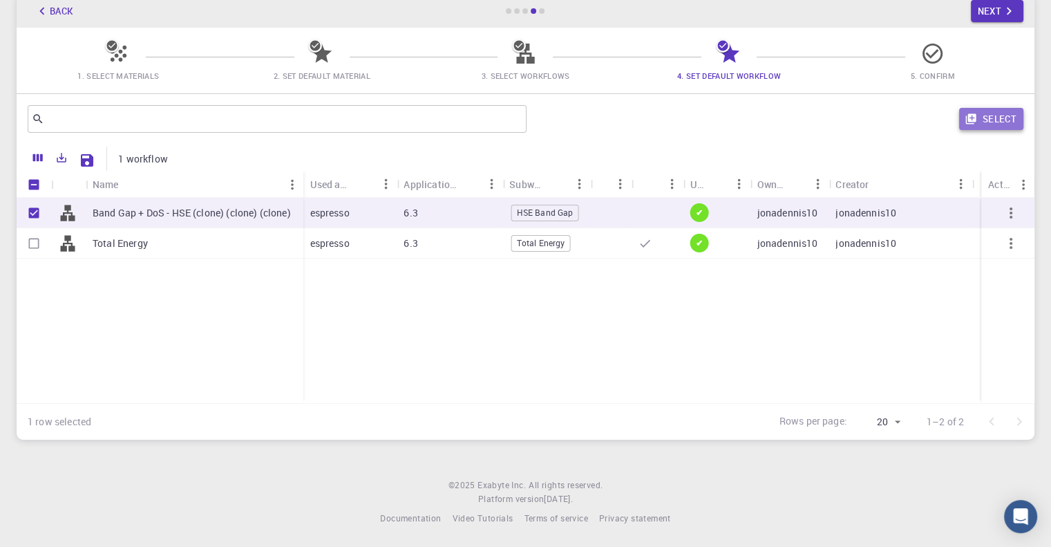
click at [1001, 126] on button "Select" at bounding box center [991, 119] width 64 height 22
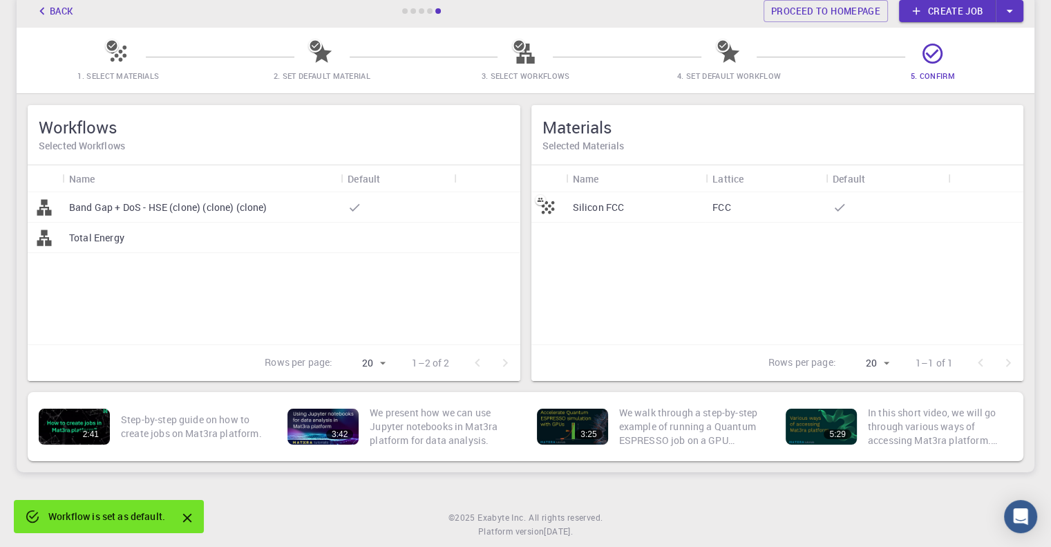
click at [731, 206] on div "FCC" at bounding box center [766, 207] width 120 height 30
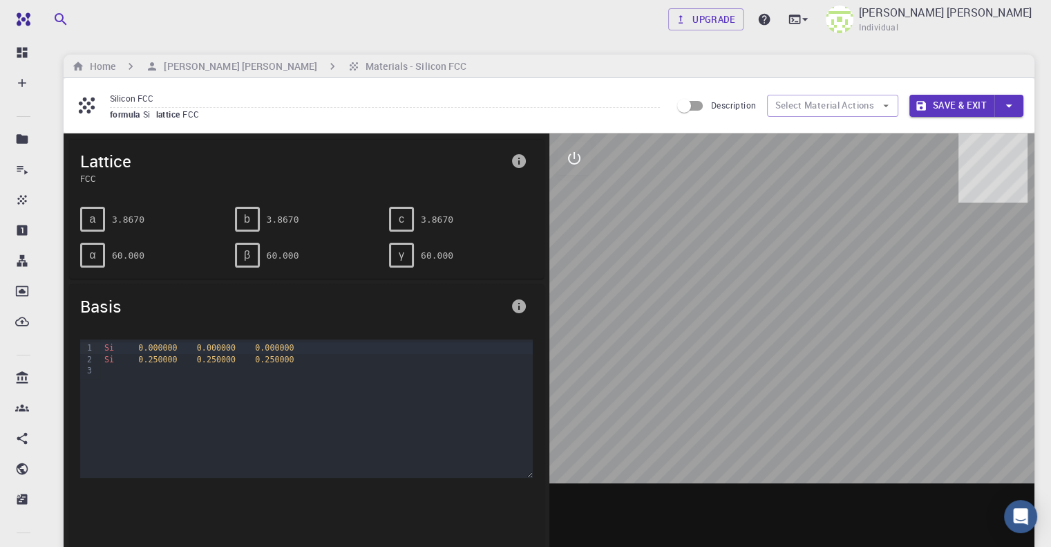
drag, startPoint x: 753, startPoint y: 336, endPoint x: 766, endPoint y: 247, distance: 89.4
click at [766, 247] on div at bounding box center [792, 348] width 486 height 430
drag, startPoint x: 766, startPoint y: 247, endPoint x: 799, endPoint y: 254, distance: 33.8
click at [799, 254] on div at bounding box center [792, 348] width 486 height 430
drag, startPoint x: 799, startPoint y: 254, endPoint x: 863, endPoint y: 257, distance: 63.7
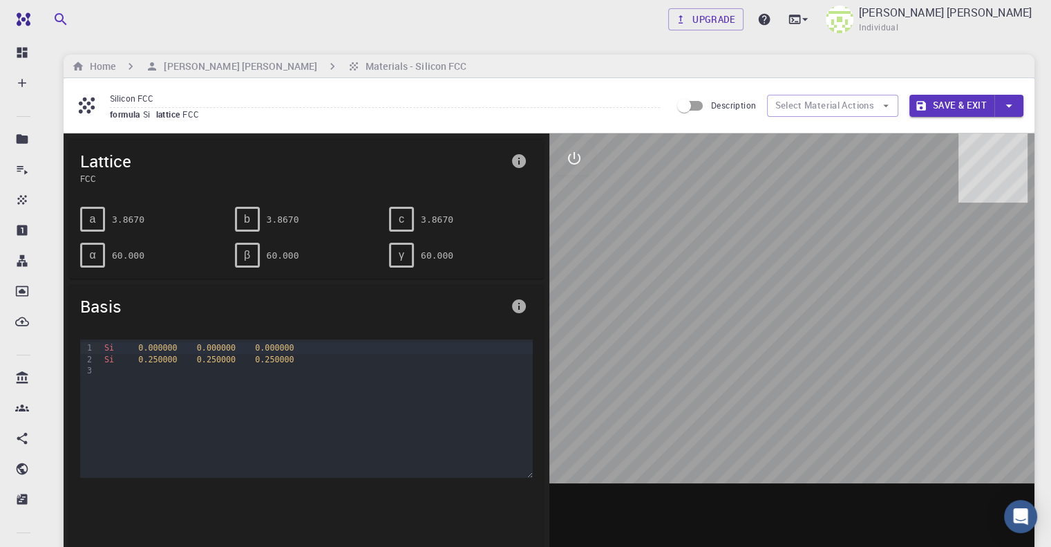
drag, startPoint x: 863, startPoint y: 257, endPoint x: 753, endPoint y: 318, distance: 125.6
click at [753, 318] on div at bounding box center [792, 348] width 486 height 430
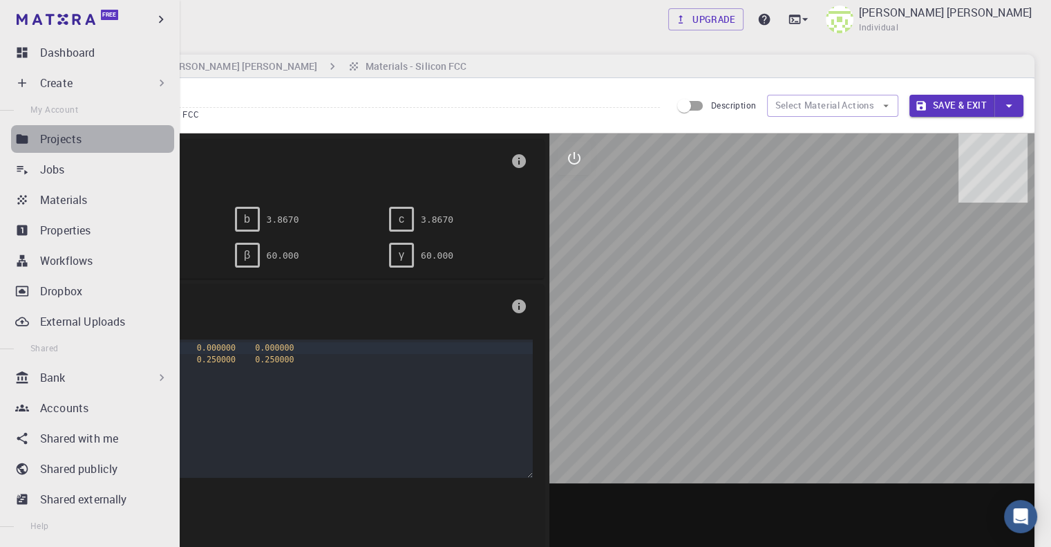
click at [111, 143] on div "Projects" at bounding box center [107, 139] width 134 height 17
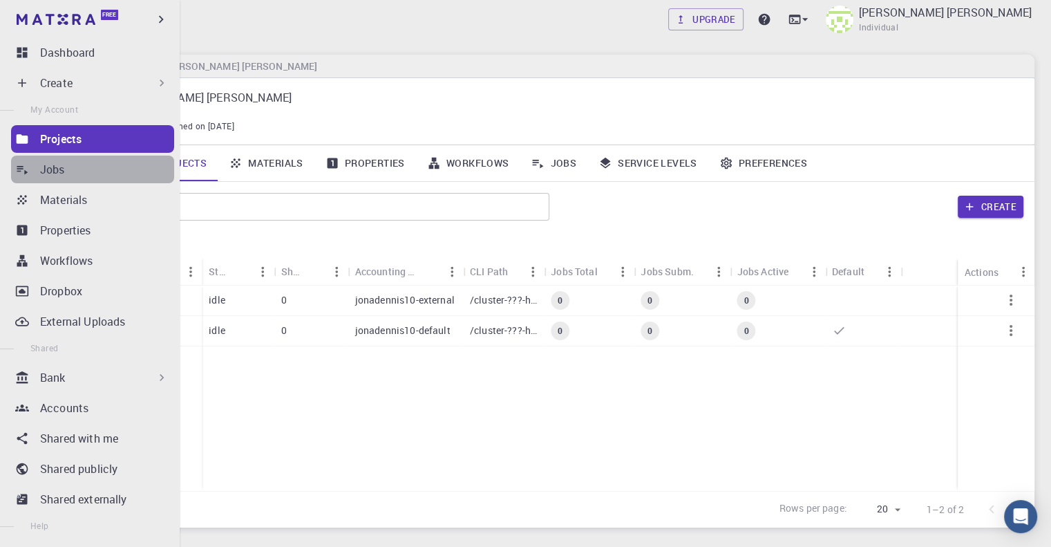
click at [101, 164] on div "Jobs" at bounding box center [107, 169] width 134 height 17
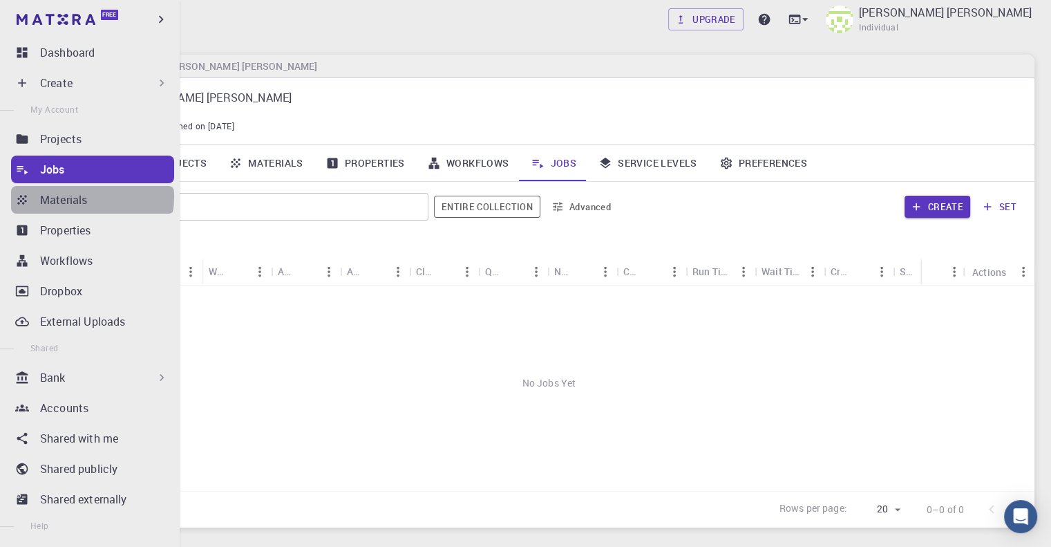
click at [91, 196] on div "Materials" at bounding box center [107, 199] width 134 height 17
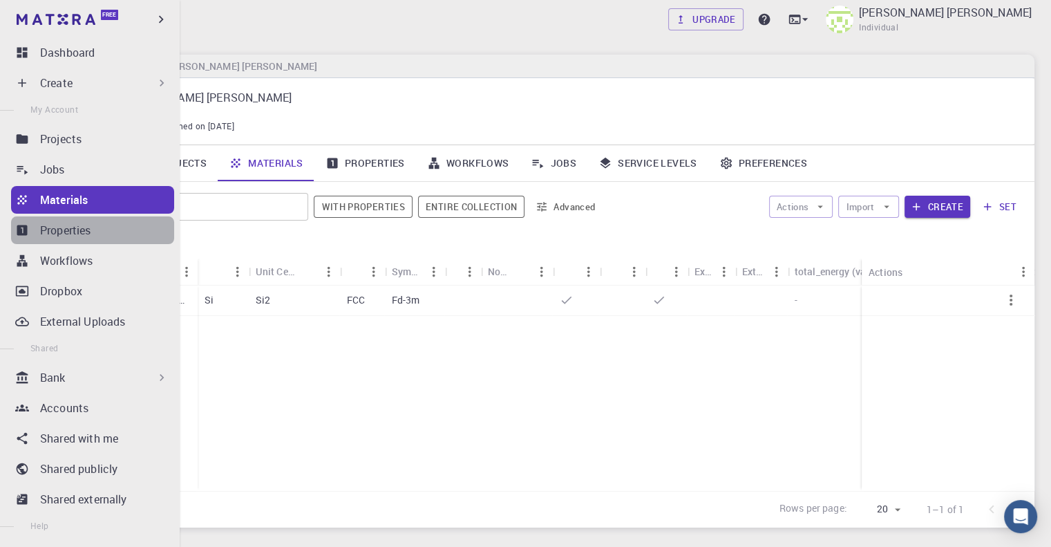
click at [111, 236] on div "Properties" at bounding box center [107, 230] width 134 height 17
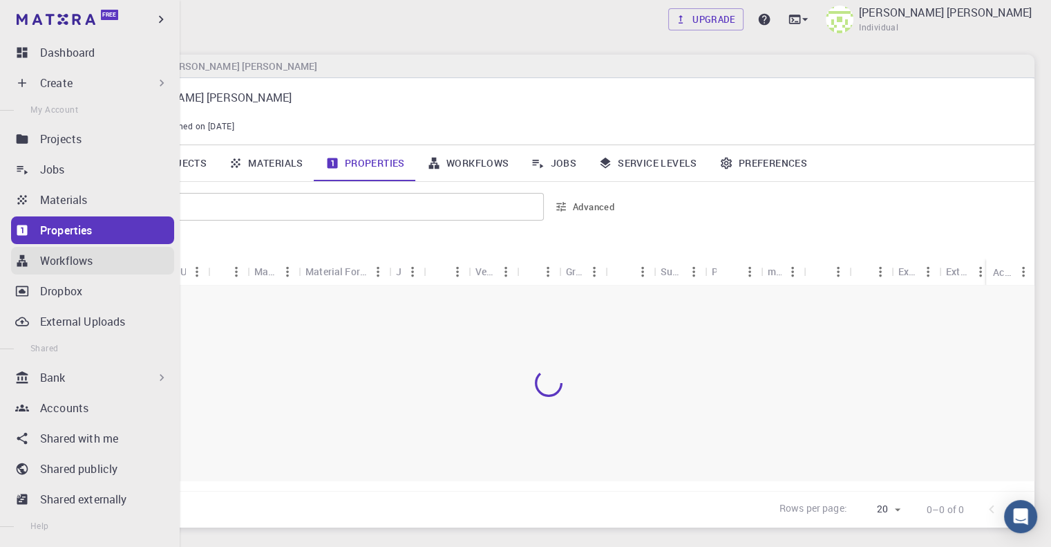
click at [108, 269] on link "Workflows" at bounding box center [92, 261] width 163 height 28
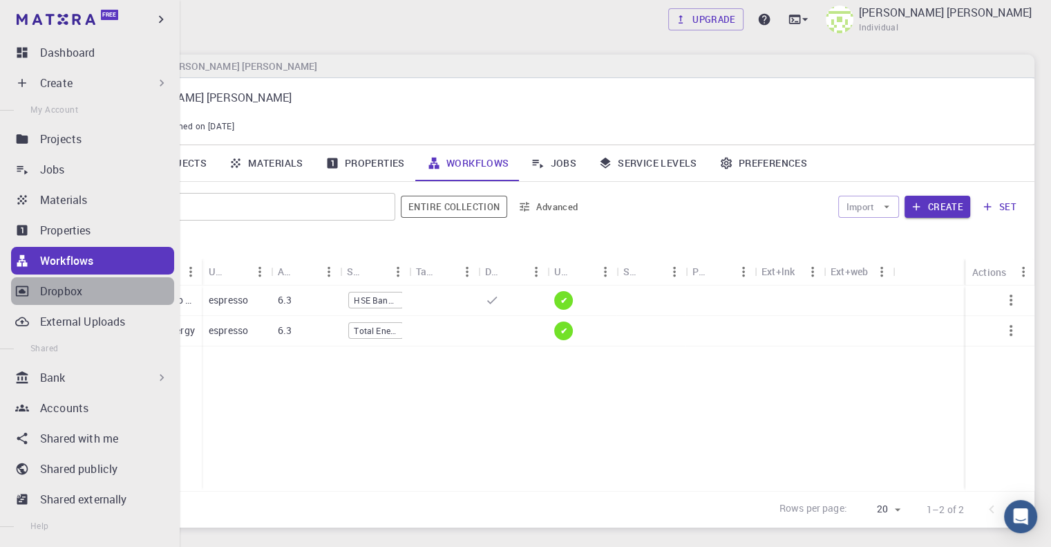
click at [105, 292] on div "Dropbox" at bounding box center [107, 291] width 134 height 17
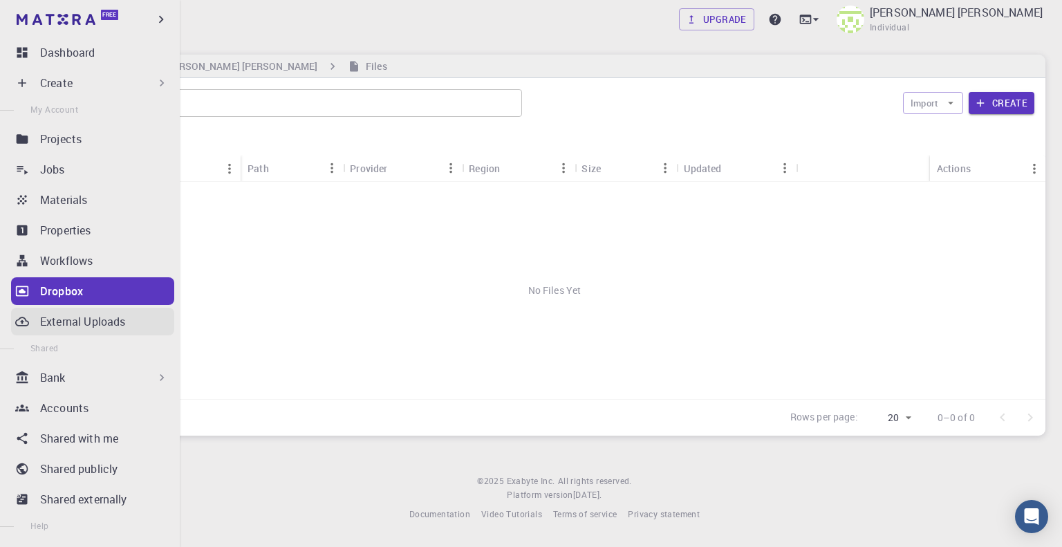
click at [111, 318] on p "External Uploads" at bounding box center [82, 321] width 85 height 17
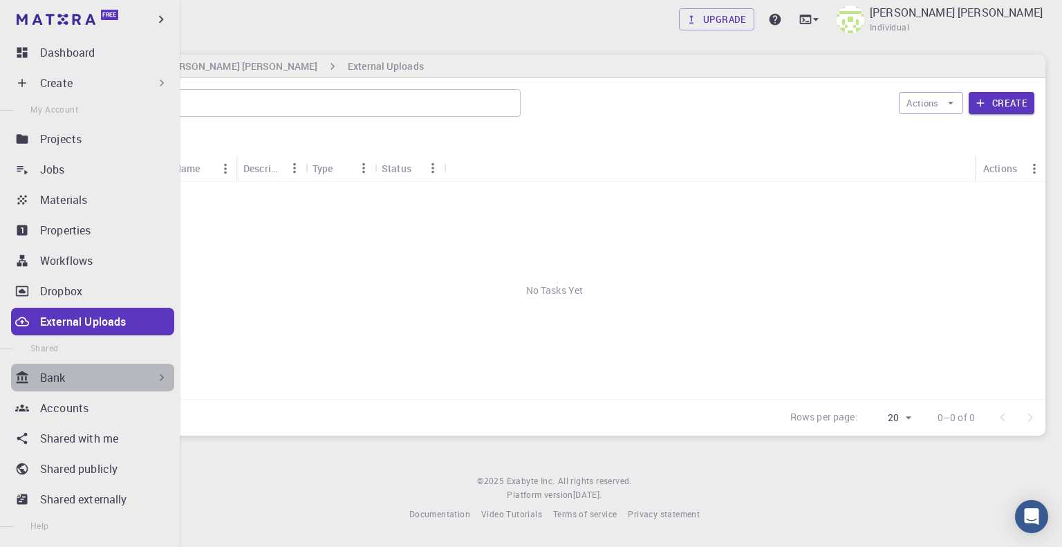
click at [97, 375] on div "Bank" at bounding box center [104, 377] width 129 height 17
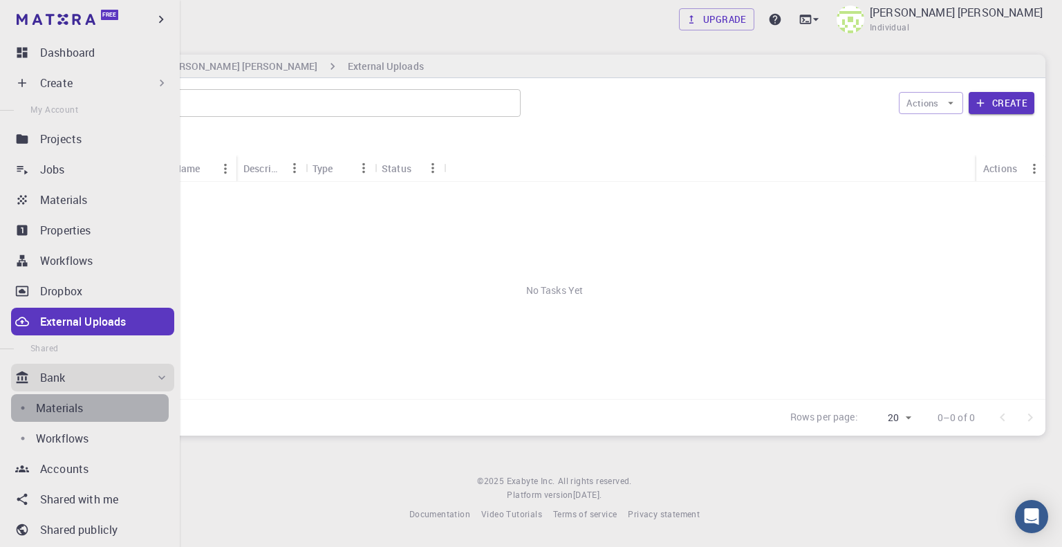
click at [91, 407] on div "Materials" at bounding box center [102, 407] width 133 height 17
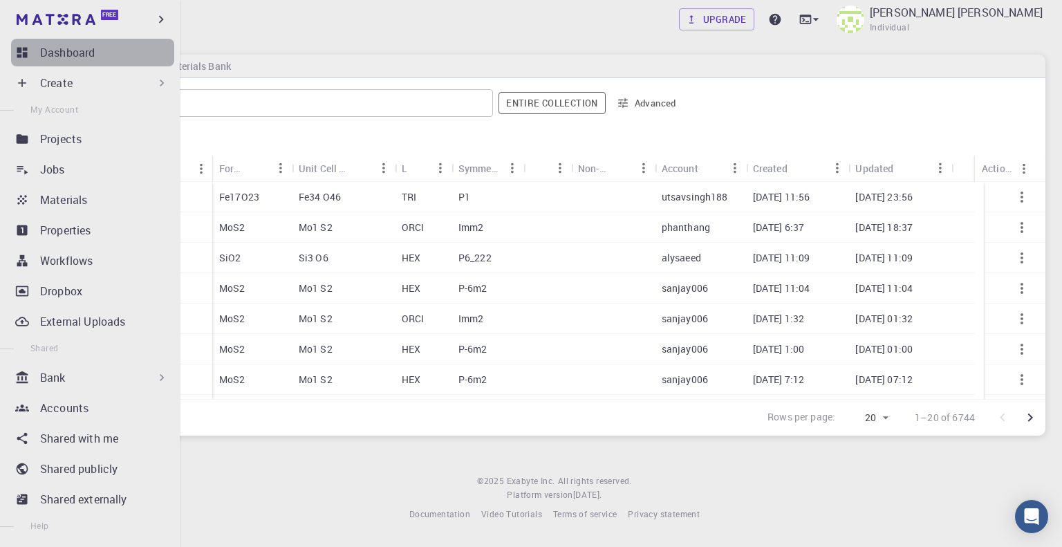
click at [130, 62] on link "Dashboard" at bounding box center [92, 53] width 163 height 28
